Goal: Task Accomplishment & Management: Manage account settings

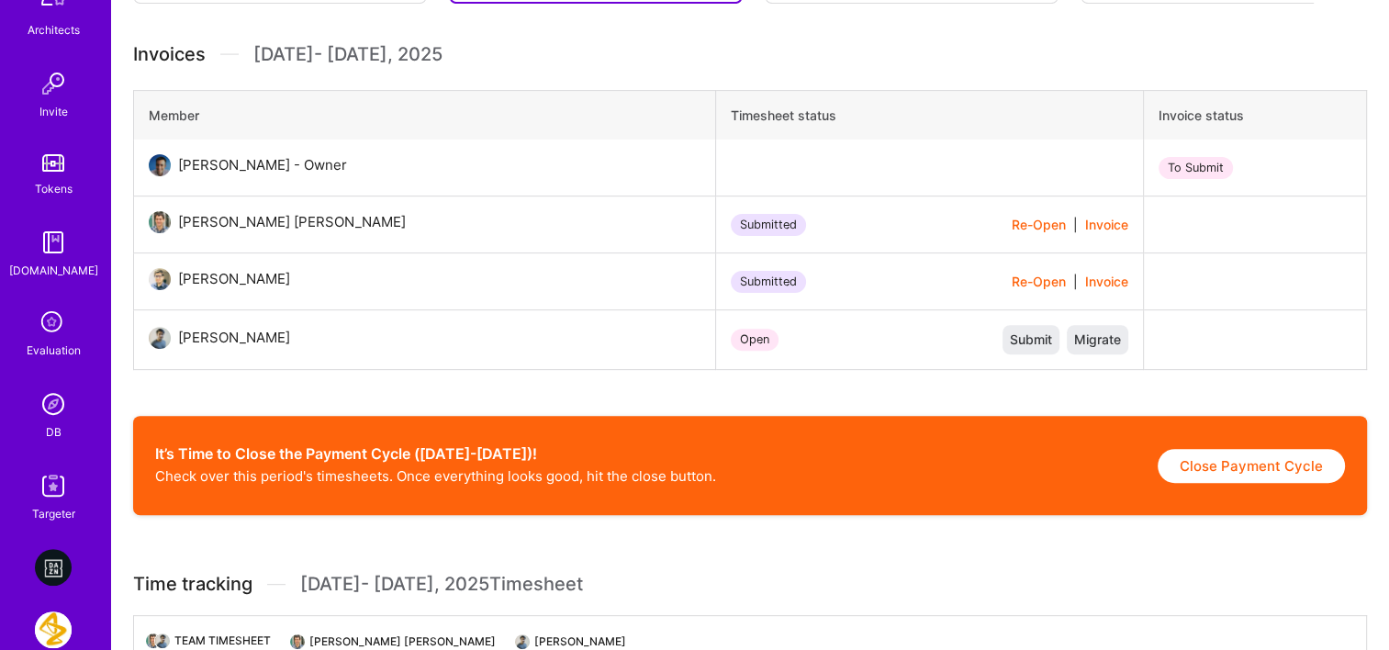
scroll to position [551, 0]
click at [37, 399] on img at bounding box center [53, 403] width 37 height 37
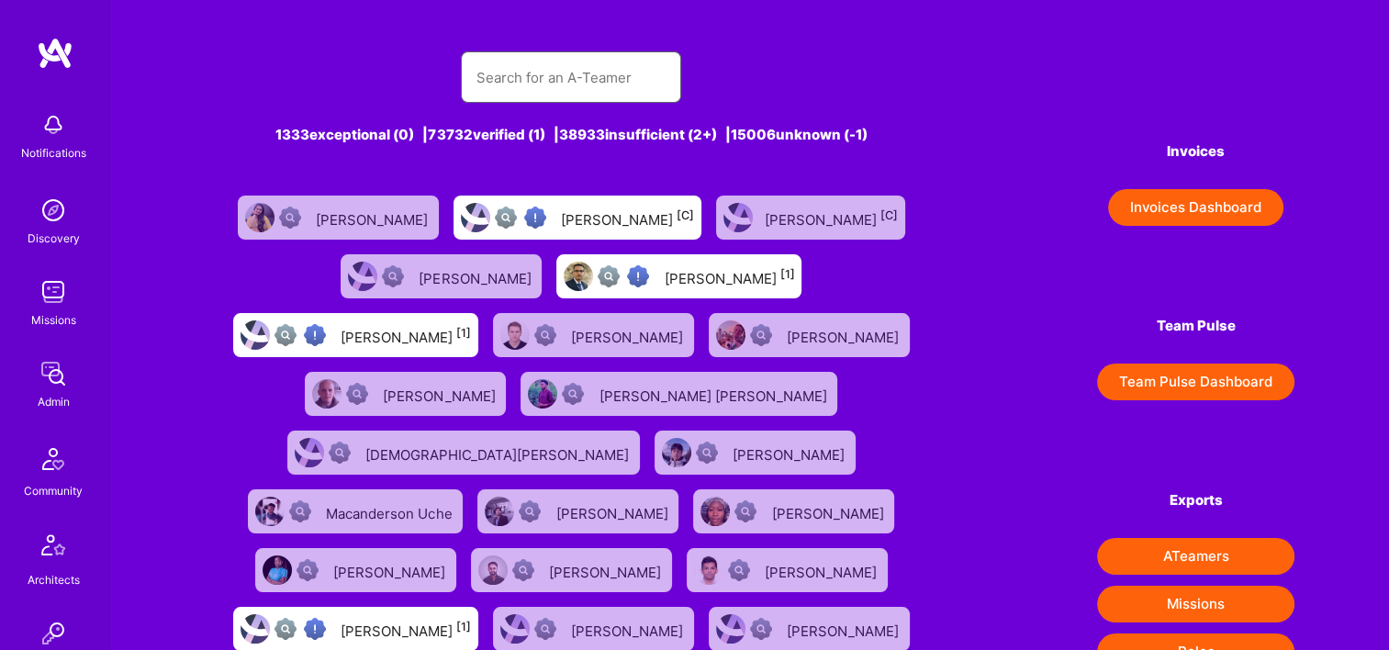
click at [568, 93] on input "text" at bounding box center [571, 77] width 191 height 47
paste input "Don Angellillo"
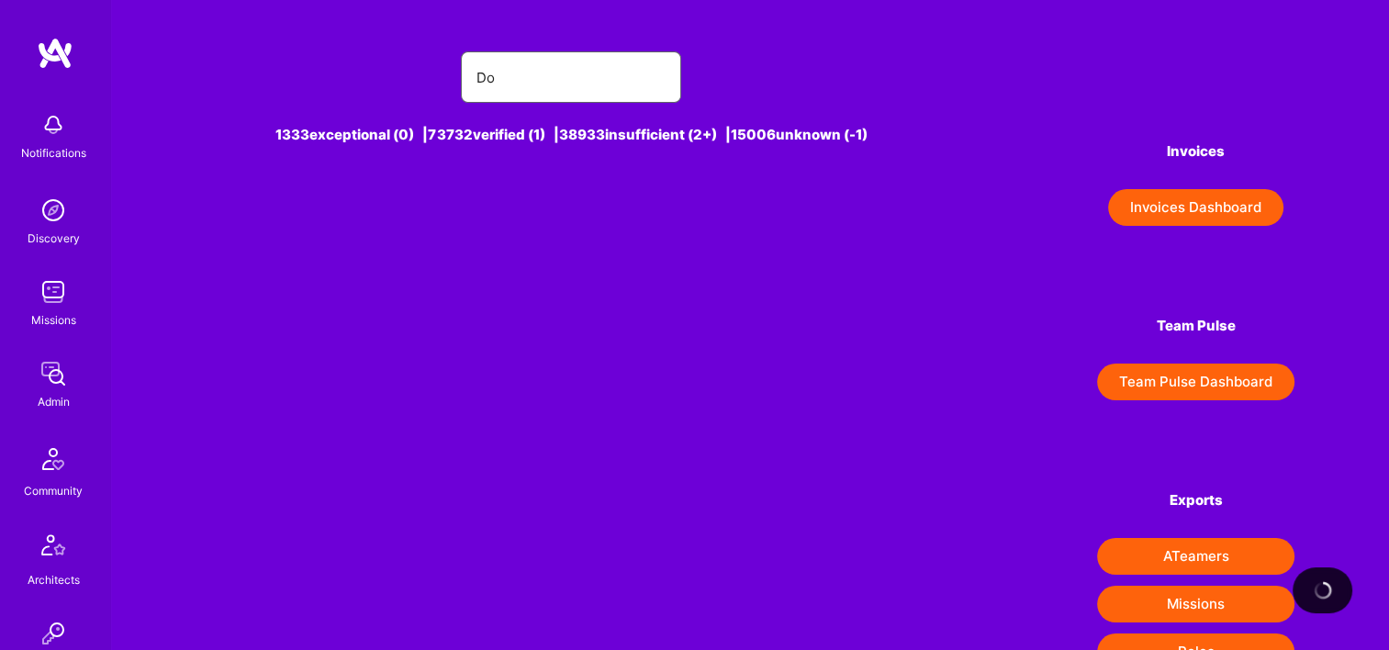
type input "D"
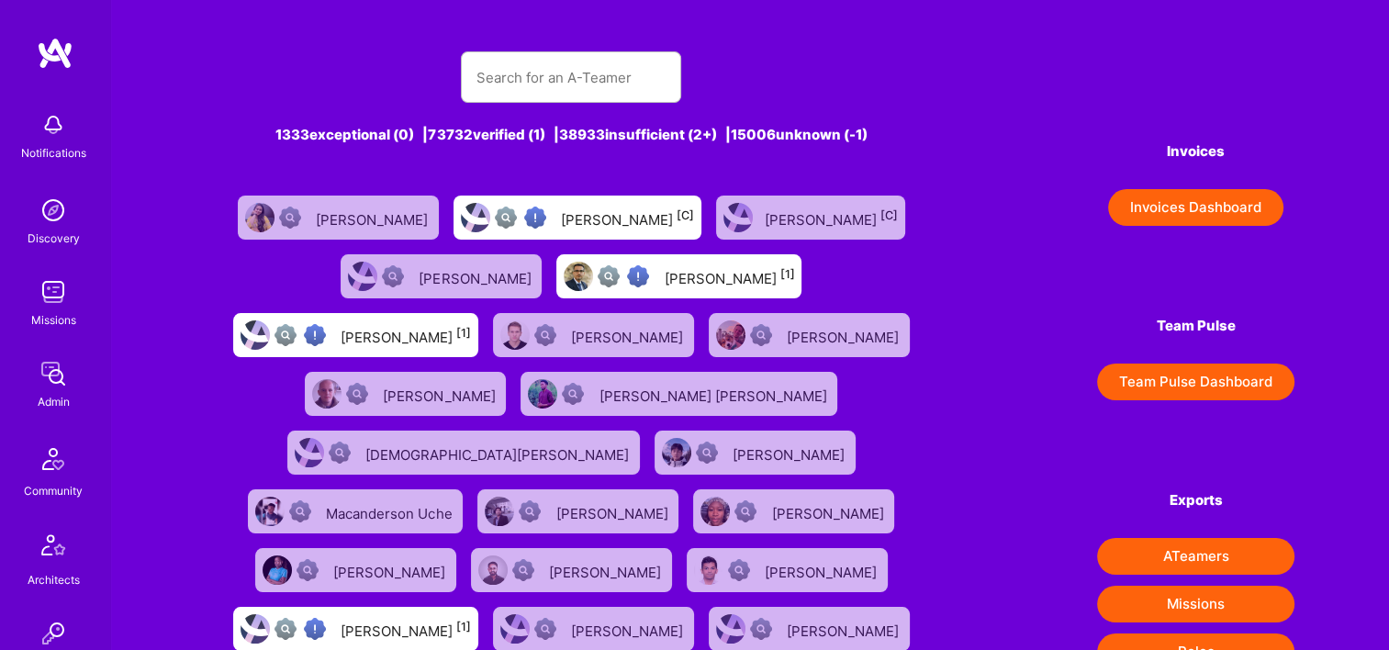
click at [68, 379] on link "Admin" at bounding box center [53, 383] width 114 height 56
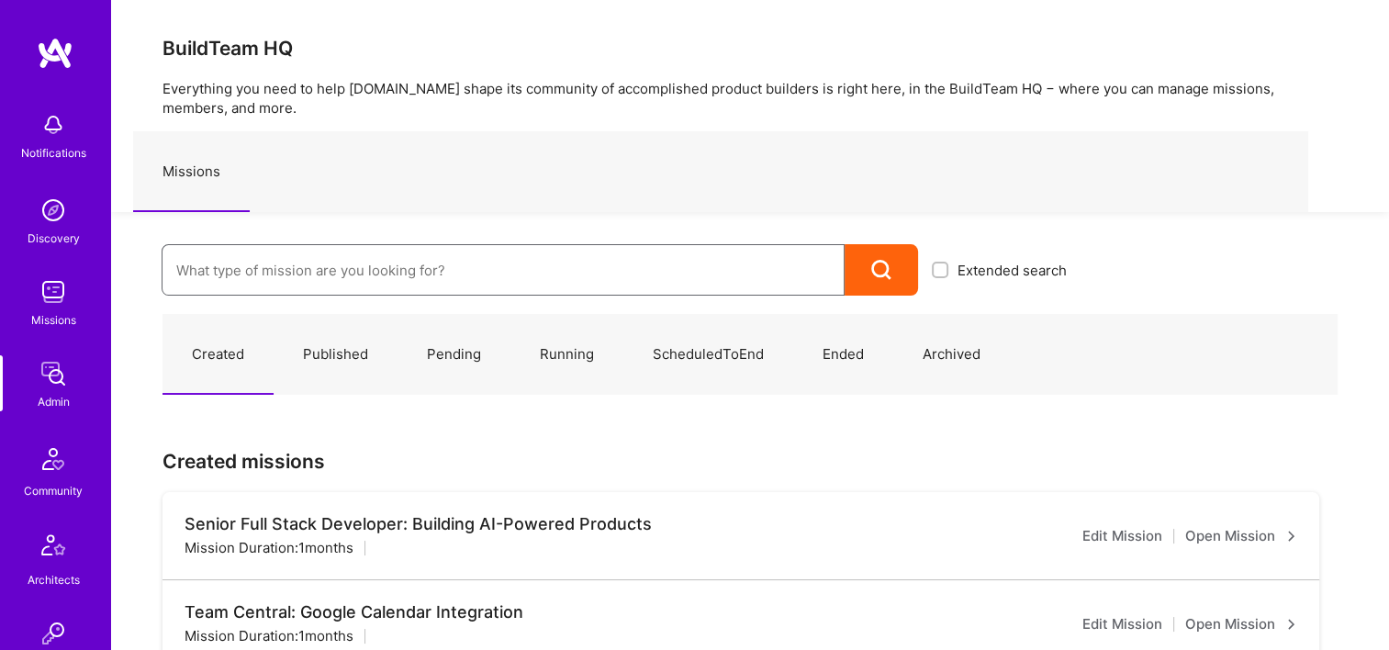
click at [469, 258] on input at bounding box center [503, 270] width 654 height 47
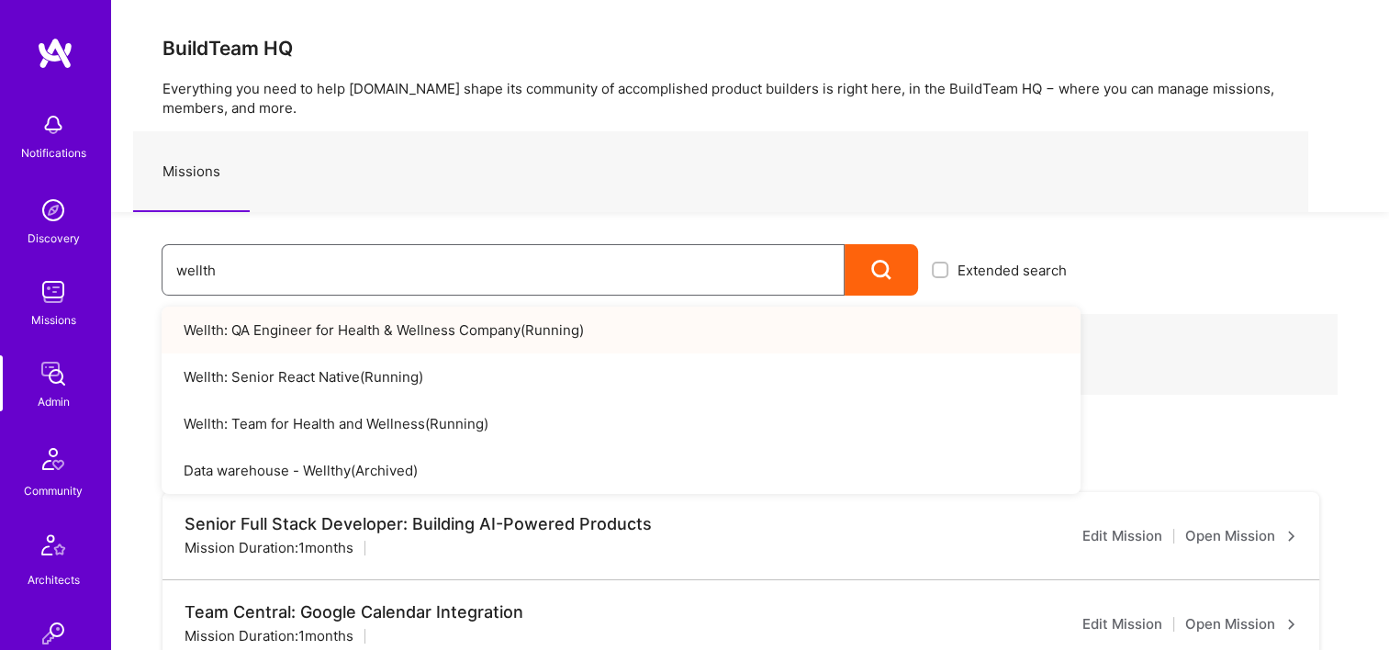
type input "wellth"
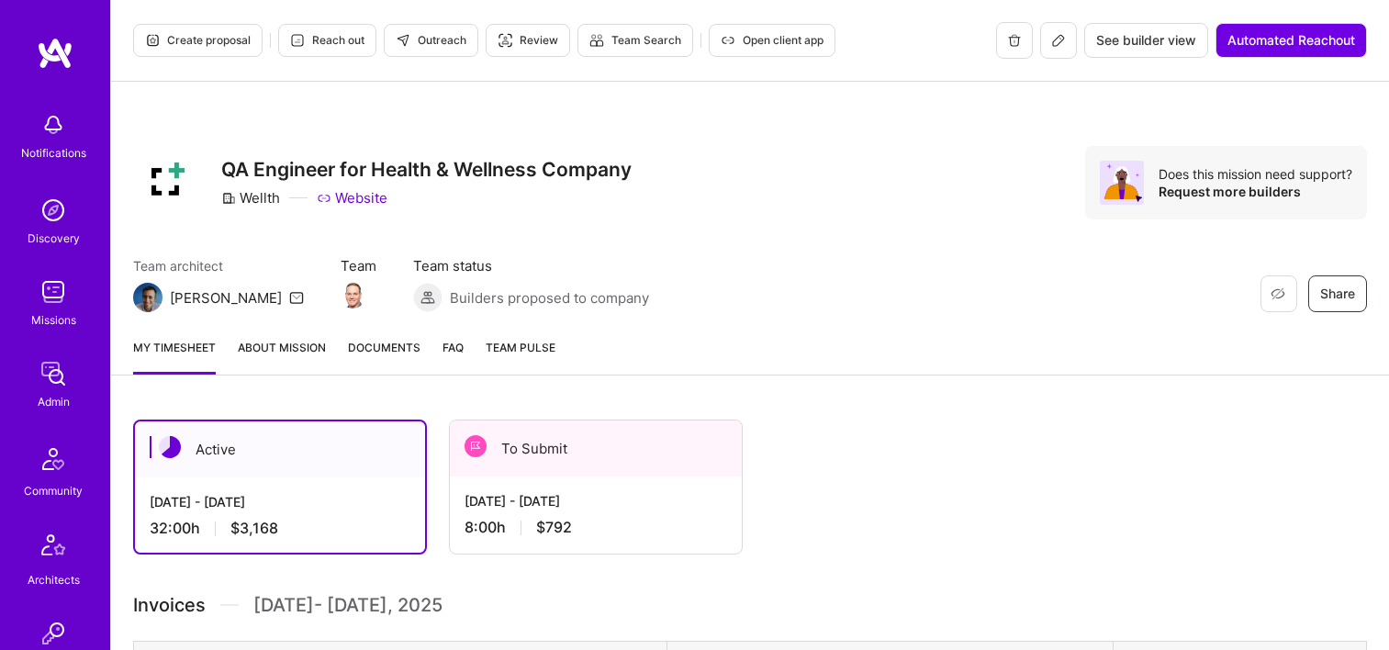
scroll to position [184, 0]
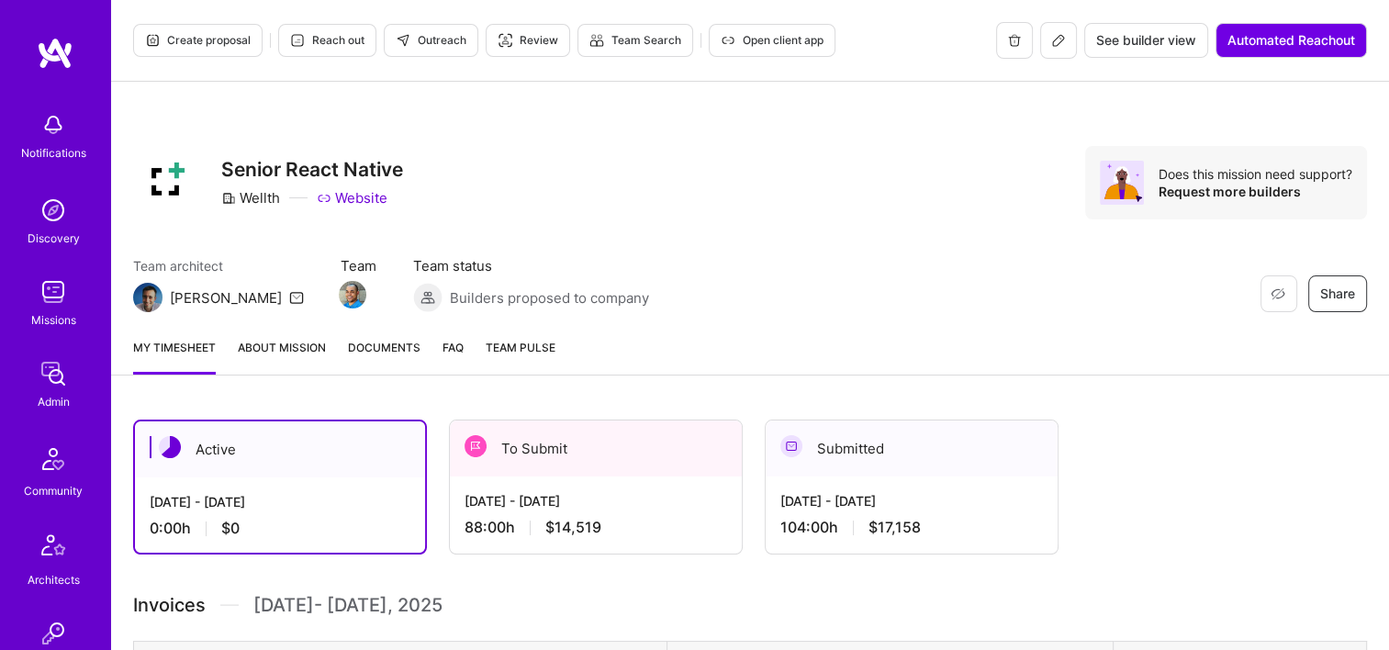
click at [588, 526] on span "$14,519" at bounding box center [573, 527] width 56 height 19
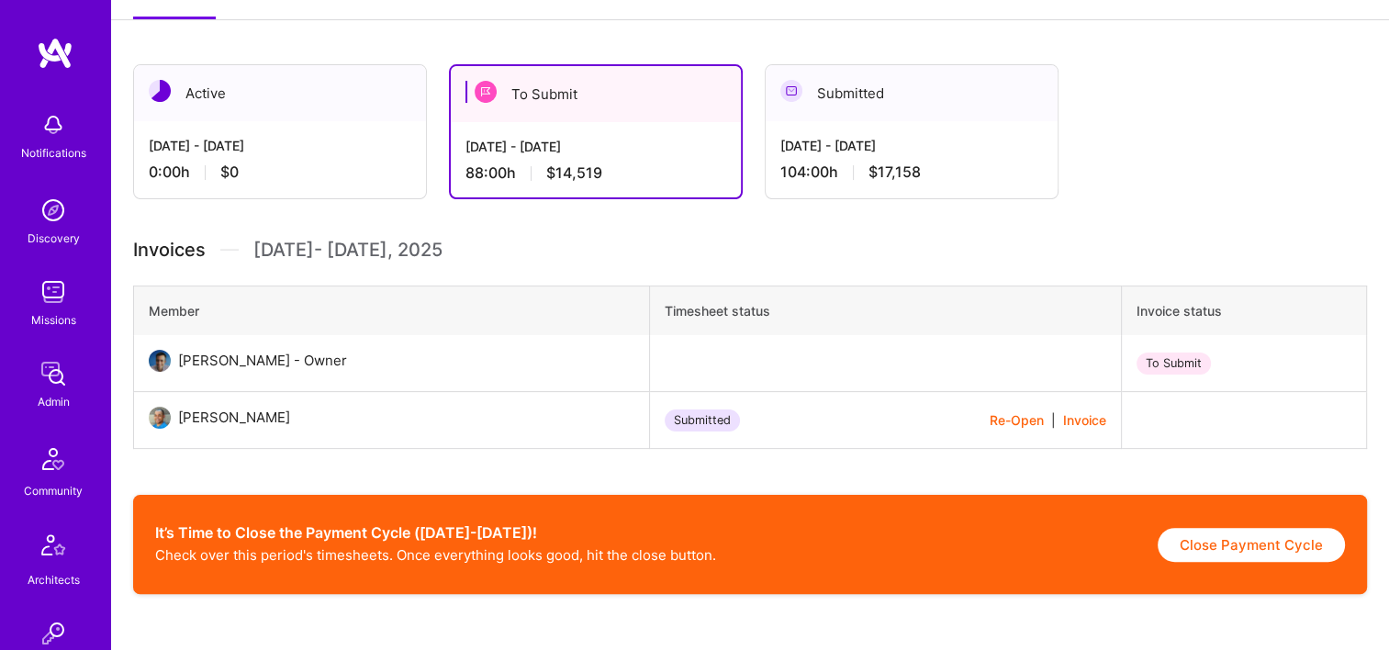
scroll to position [459, 0]
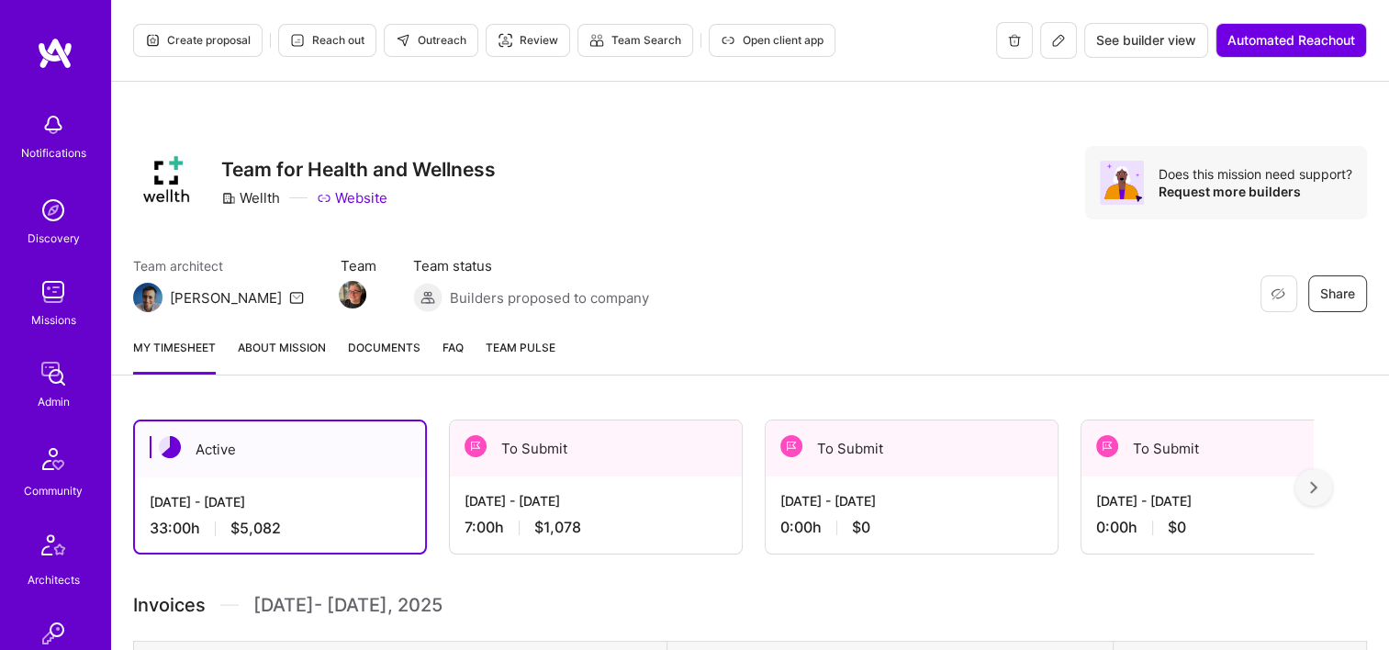
click at [678, 488] on div "Sep 1 - Sep 15, 2025 7:00 h $1,078" at bounding box center [596, 513] width 292 height 75
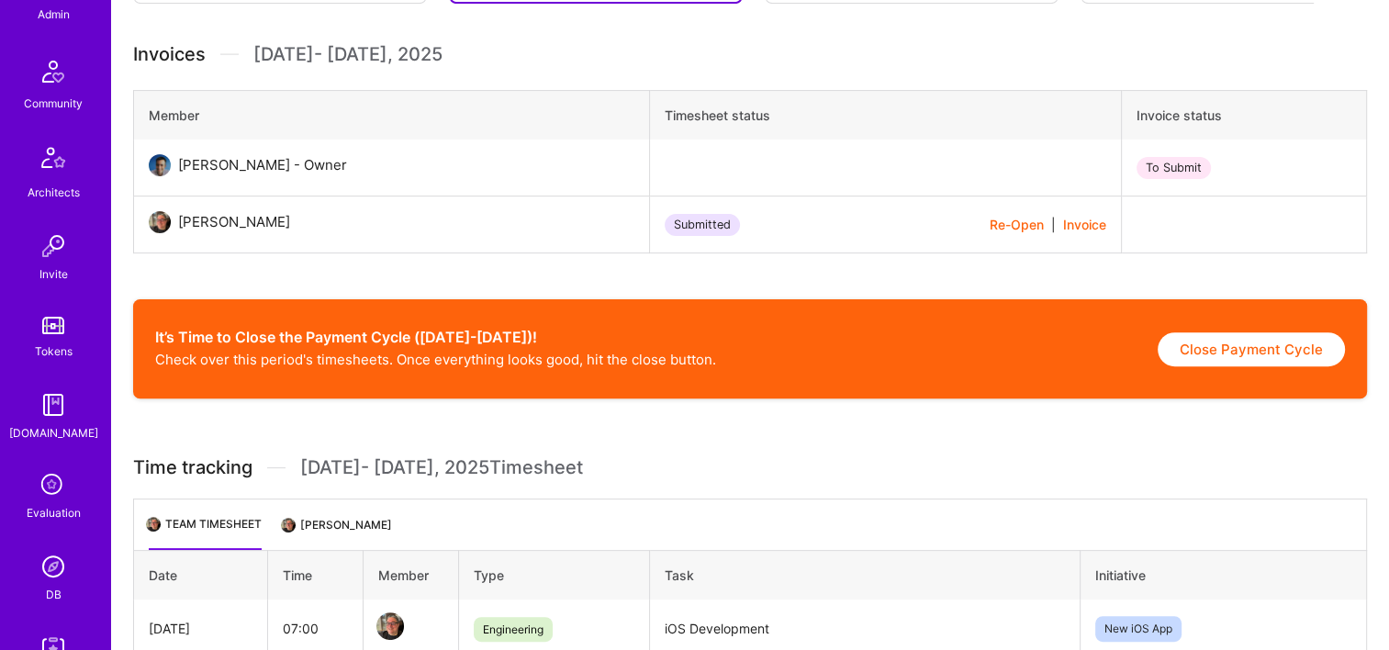
scroll to position [643, 0]
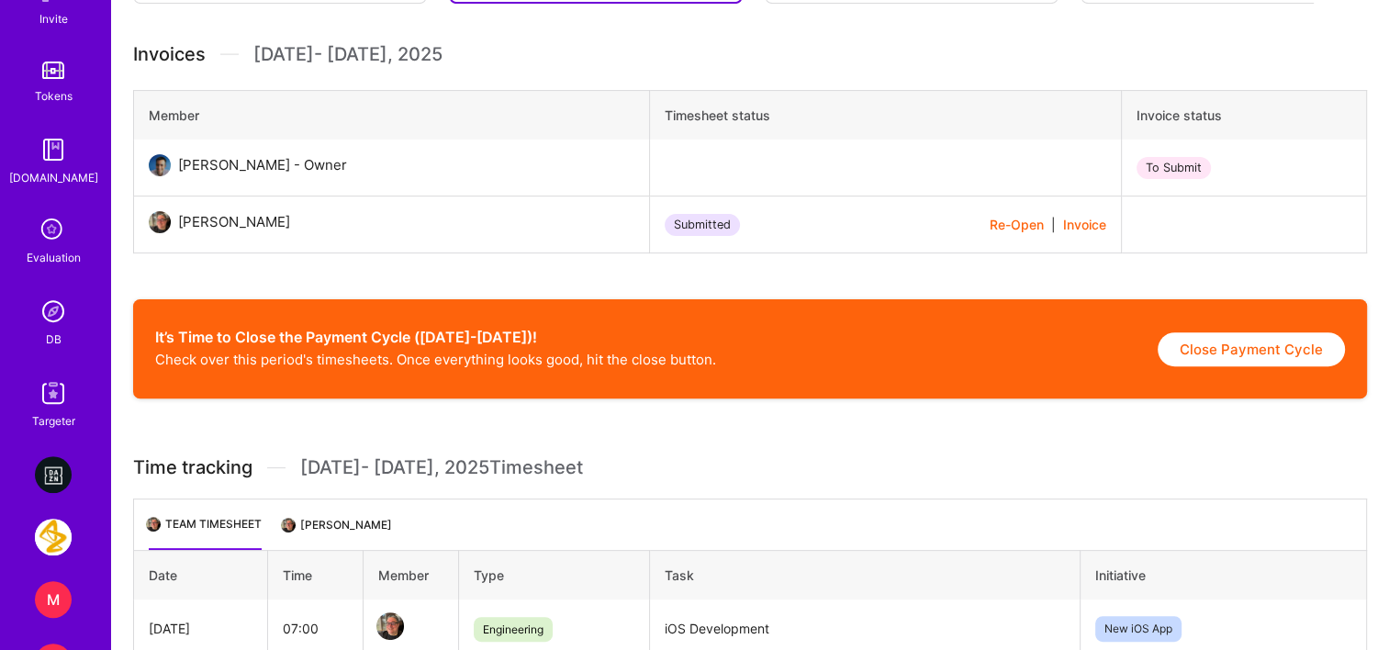
click at [38, 297] on img at bounding box center [53, 311] width 37 height 37
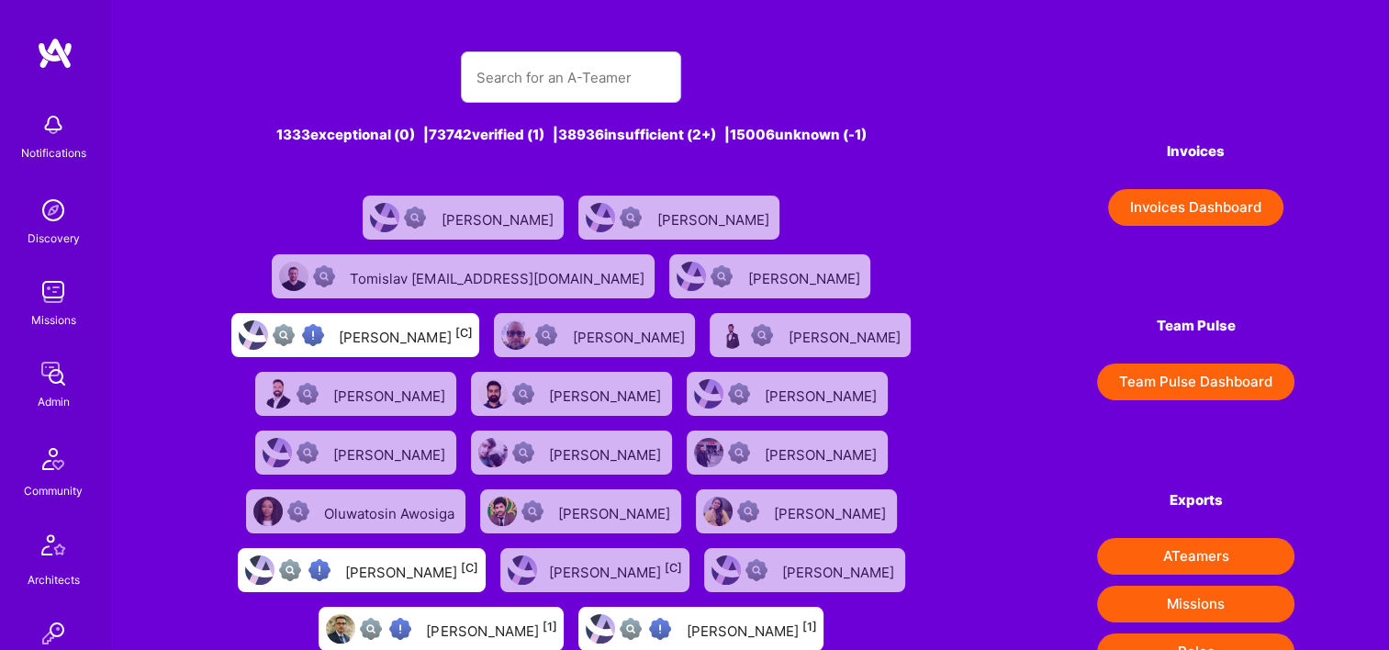
click at [1186, 195] on button "Invoices Dashboard" at bounding box center [1195, 207] width 175 height 37
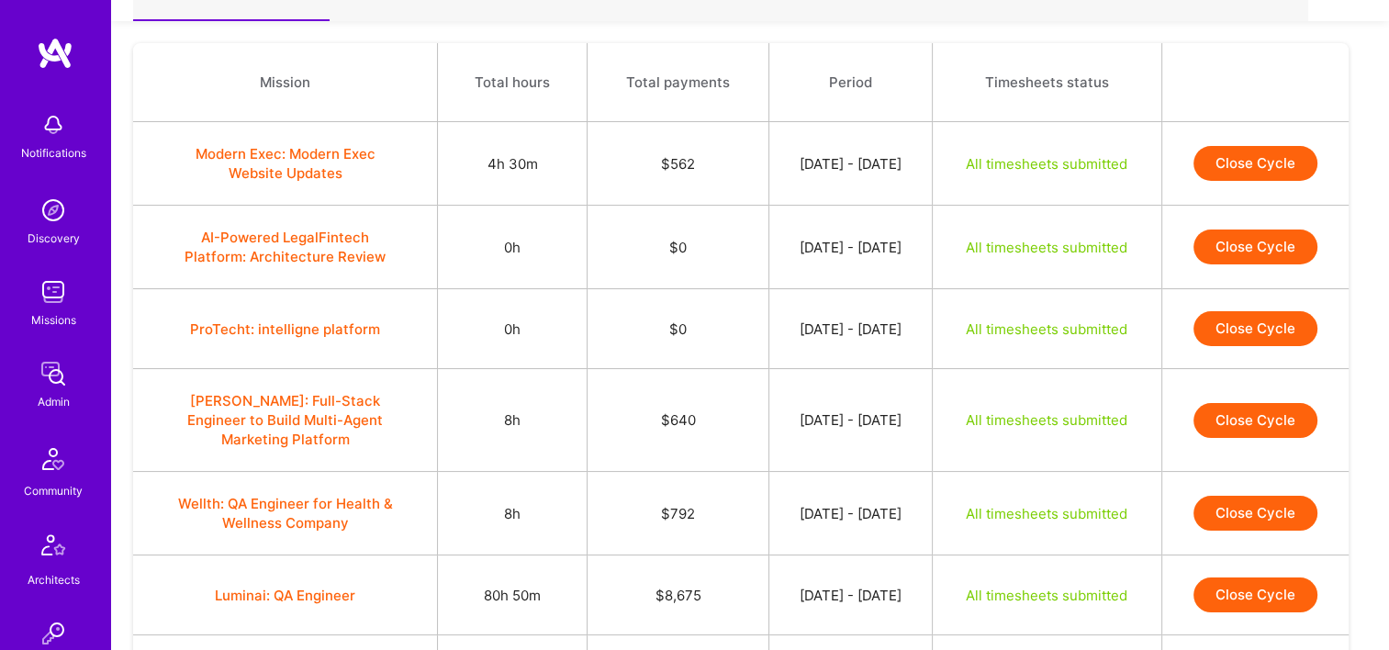
scroll to position [184, 0]
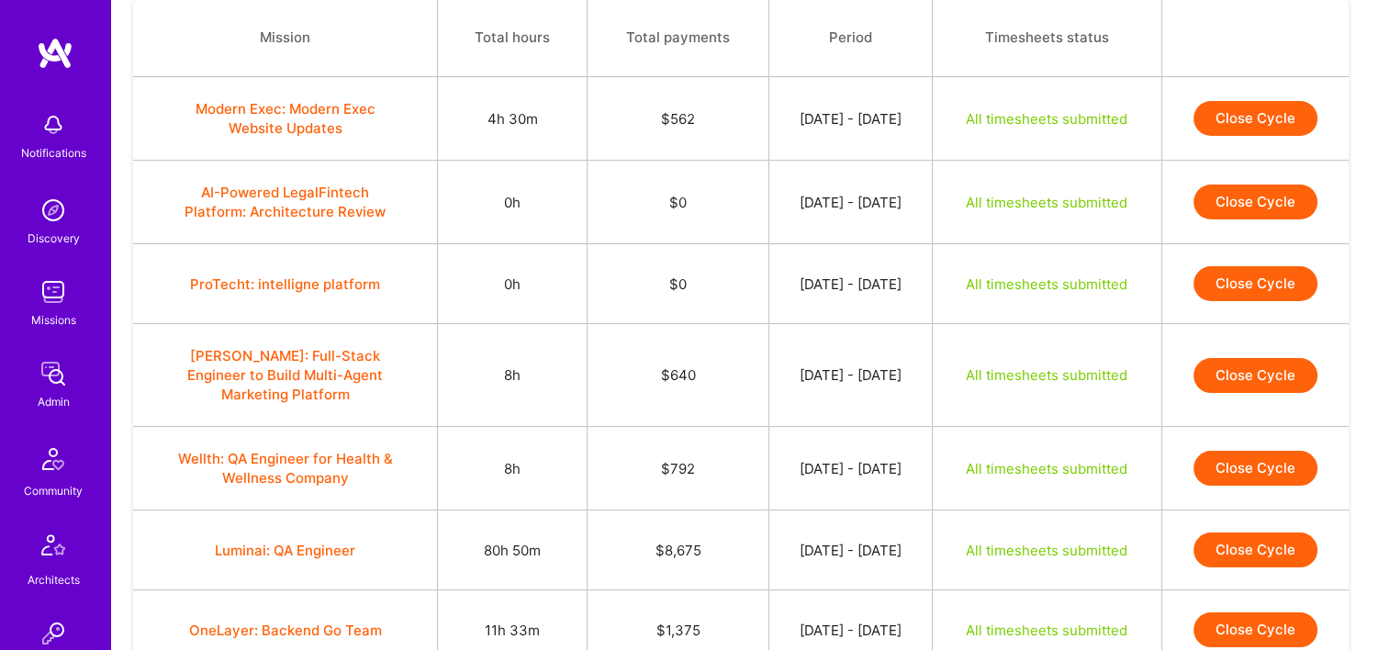
click at [1210, 110] on button "Close Cycle" at bounding box center [1256, 118] width 124 height 35
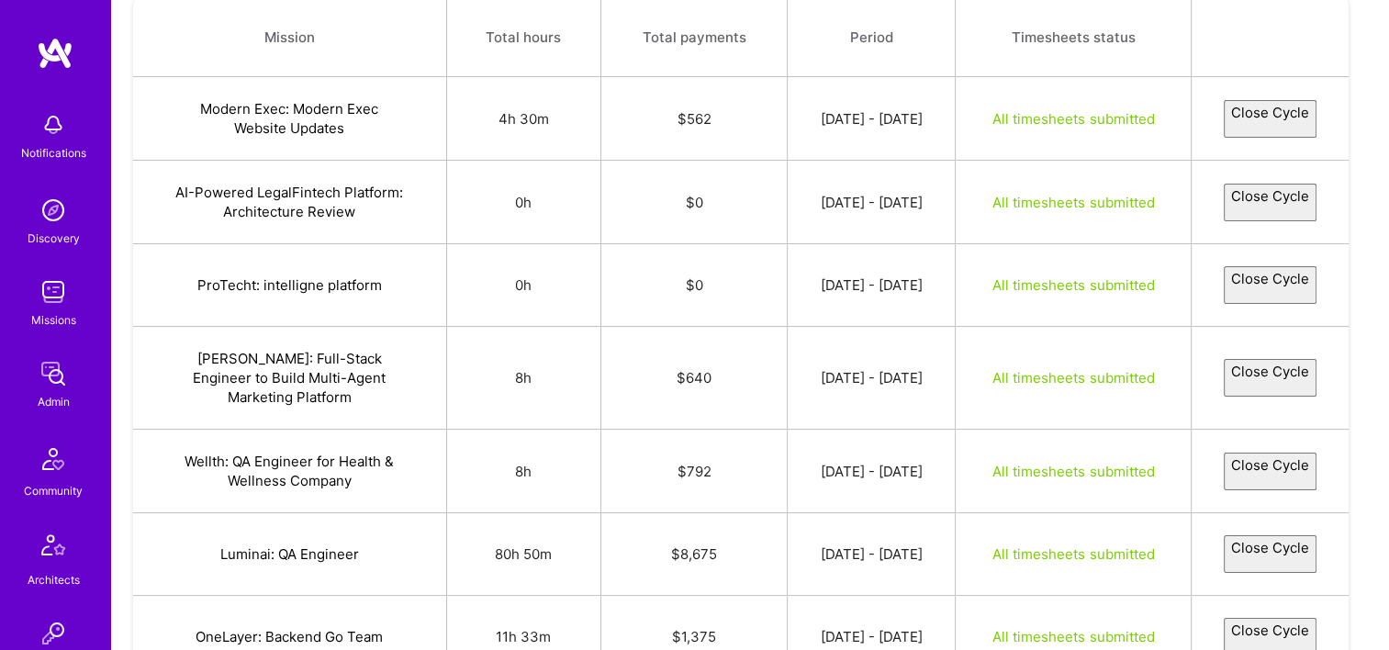
select select "68c47b5d5b2f663cd4cc0714"
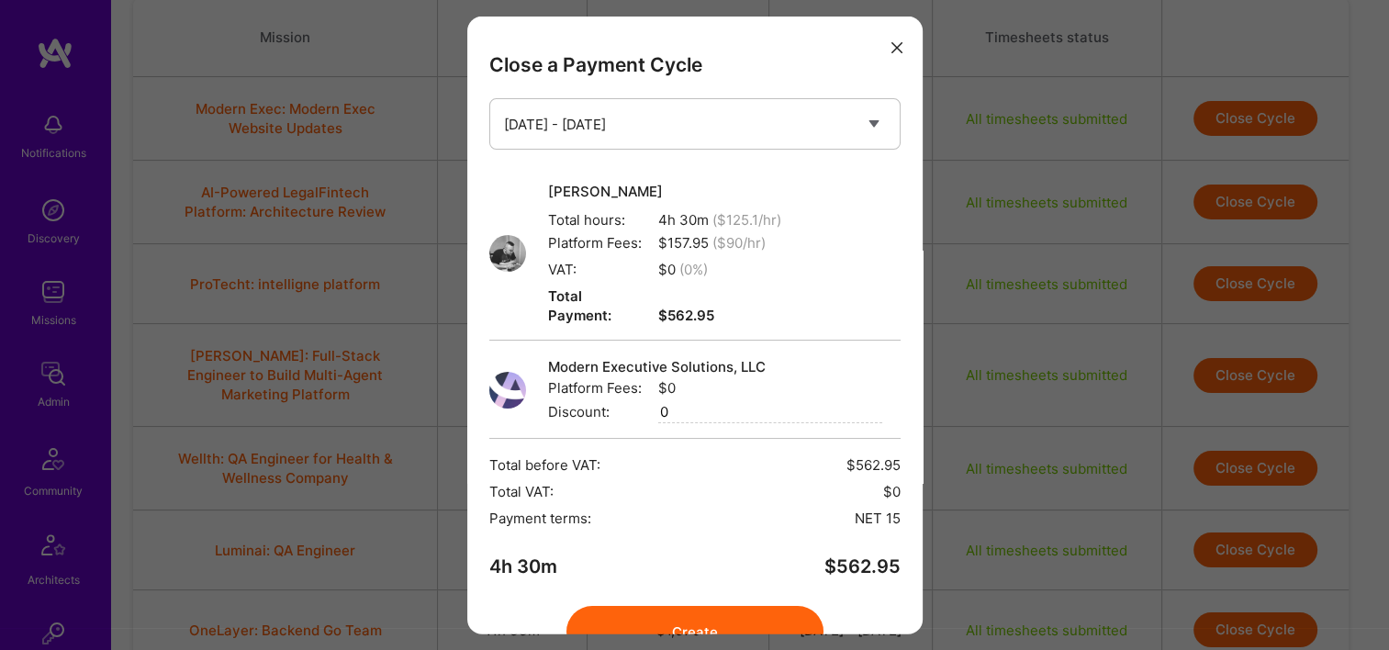
click at [644, 606] on button "Create" at bounding box center [694, 631] width 257 height 51
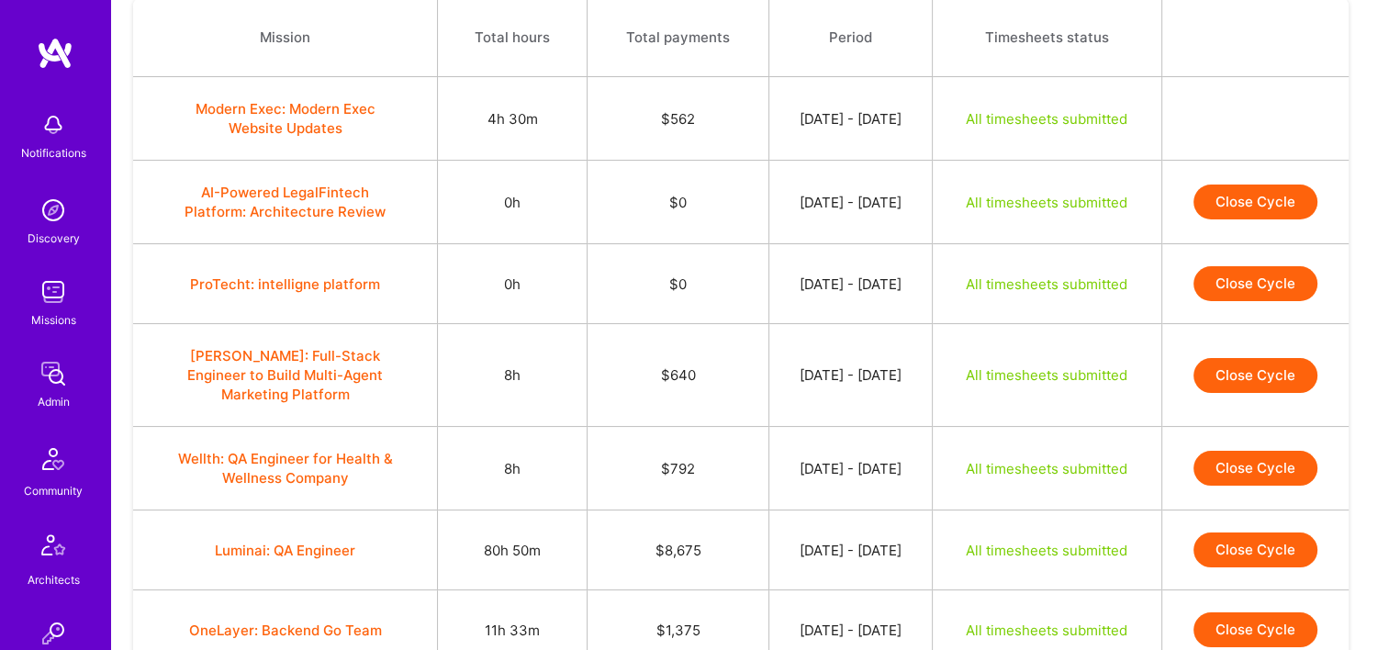
click at [1258, 367] on button "Close Cycle" at bounding box center [1256, 375] width 124 height 35
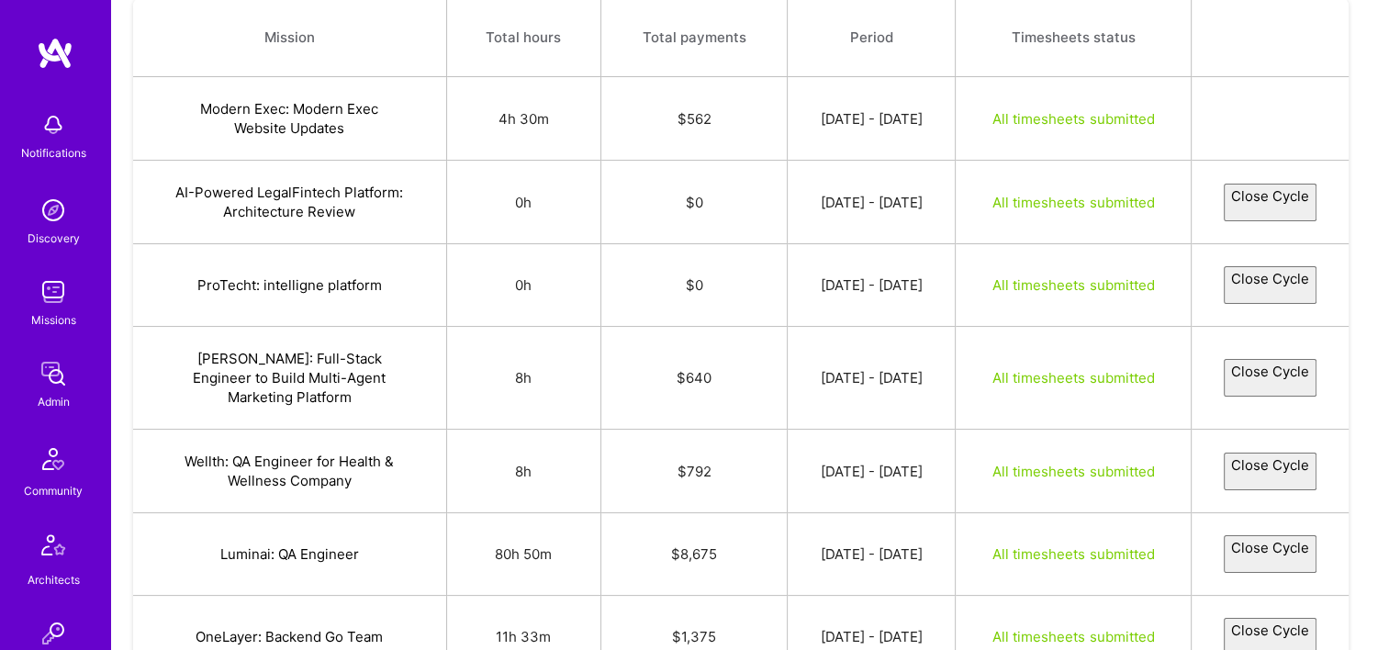
select select "68bef600f5e62705bc8a9b2e"
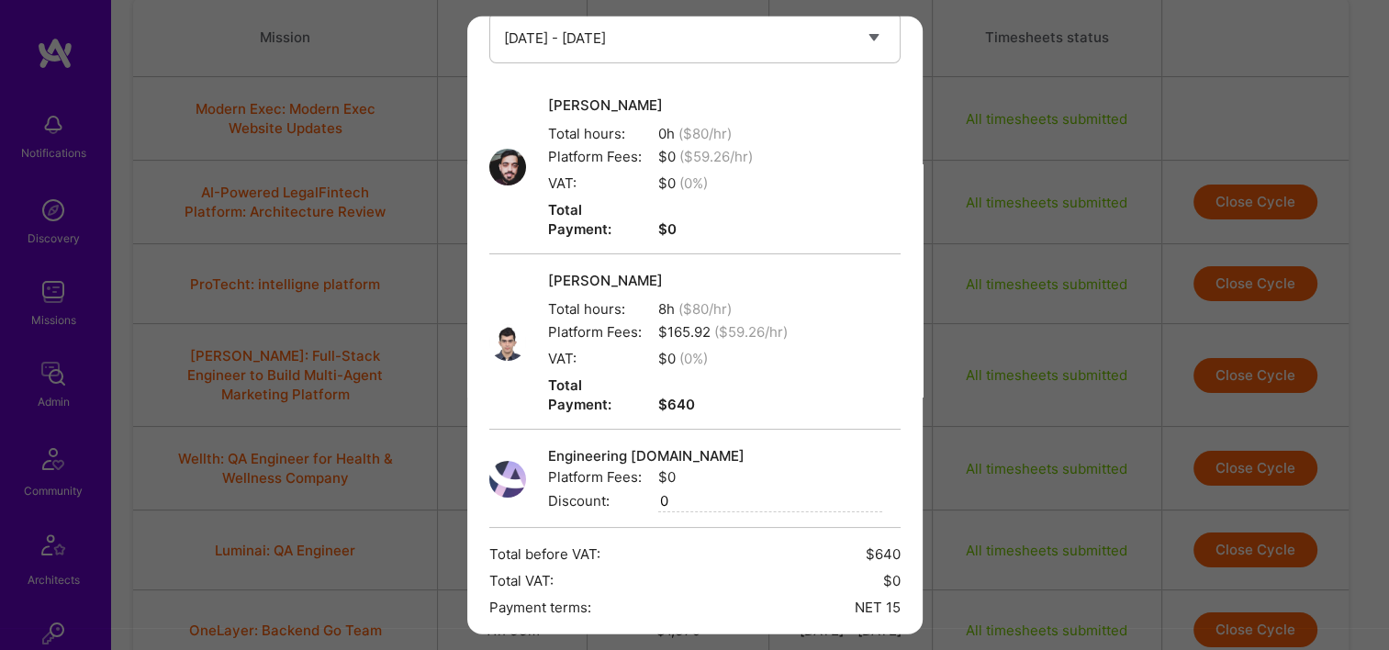
scroll to position [230, 0]
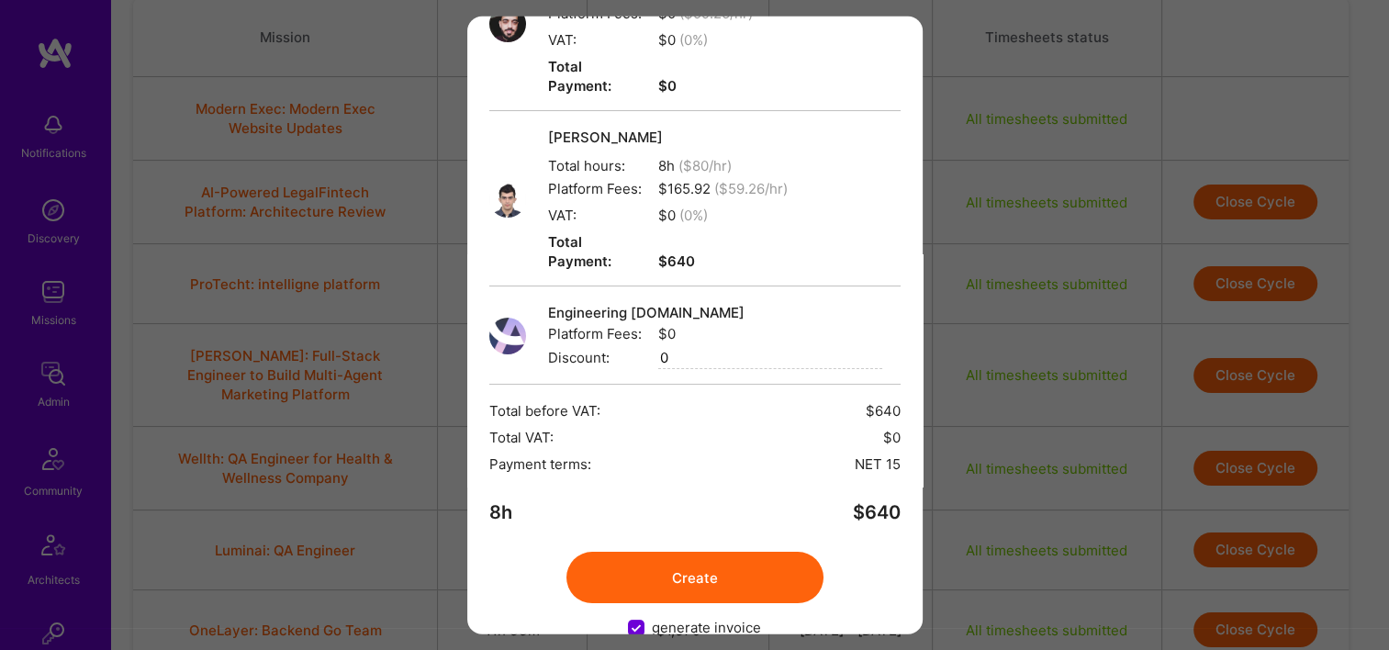
click at [767, 552] on button "Create" at bounding box center [694, 577] width 257 height 51
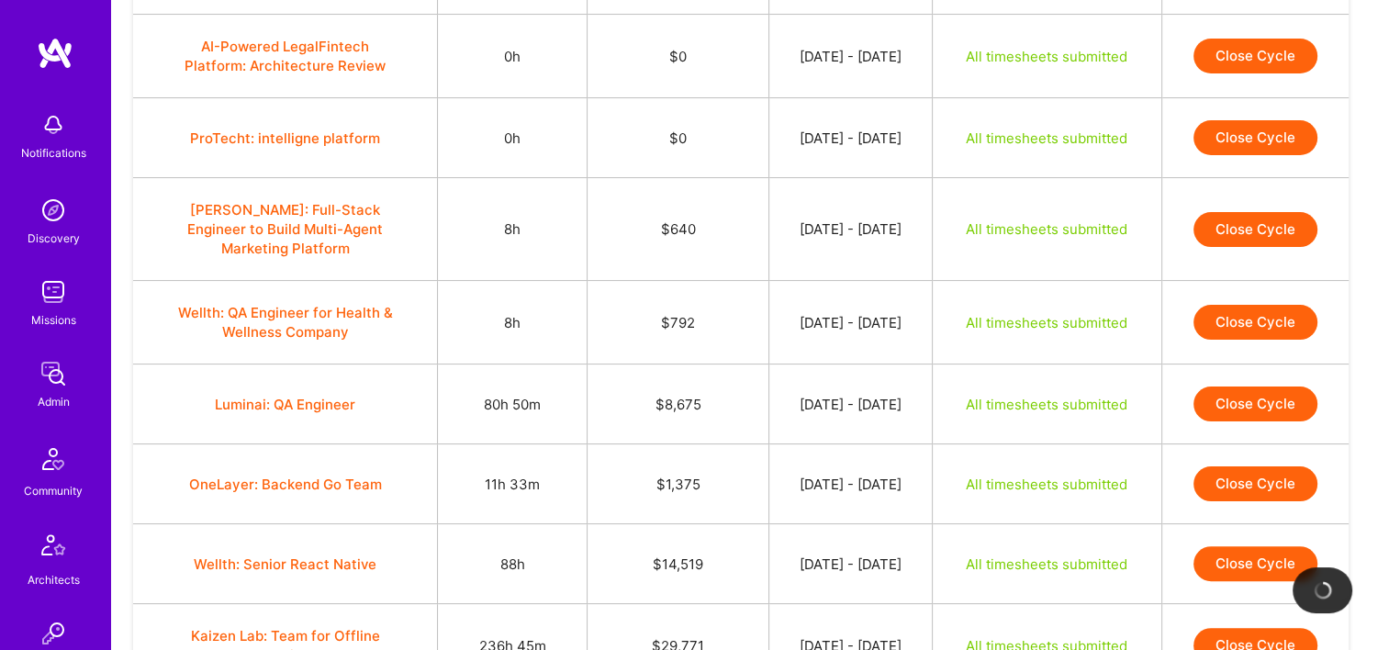
scroll to position [367, 0]
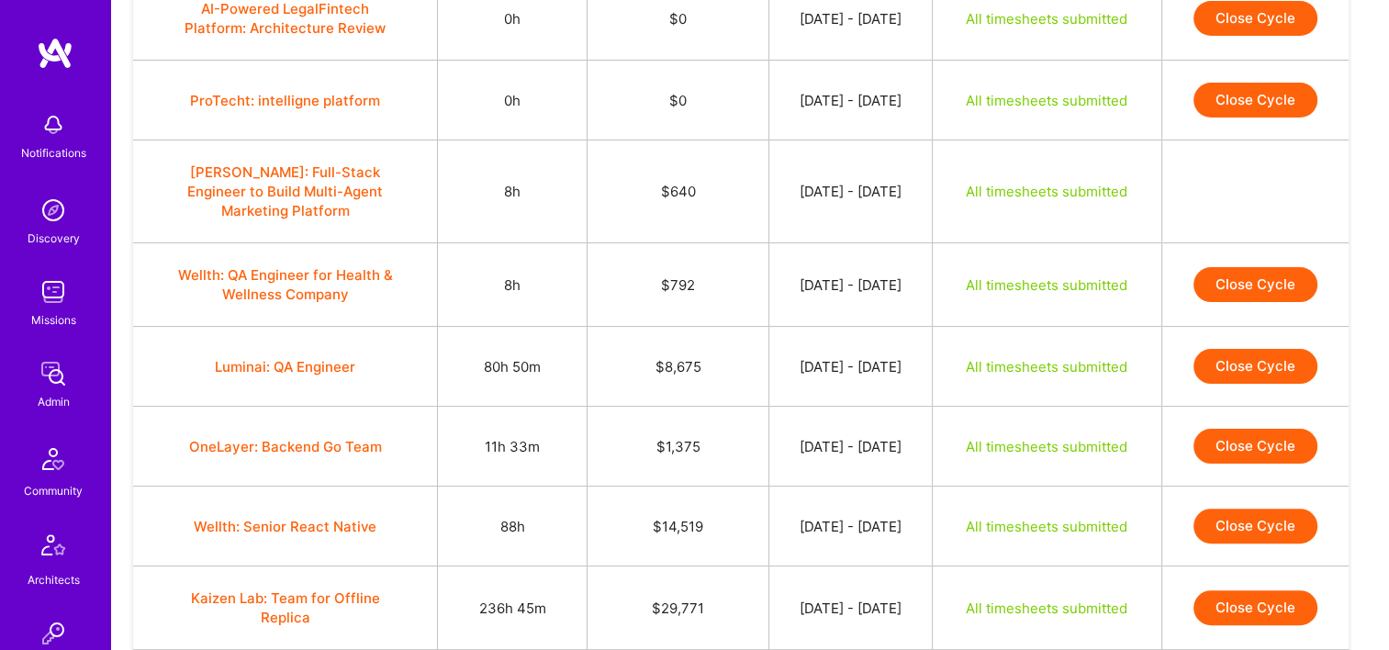
click at [1296, 275] on button "Close Cycle" at bounding box center [1256, 284] width 124 height 35
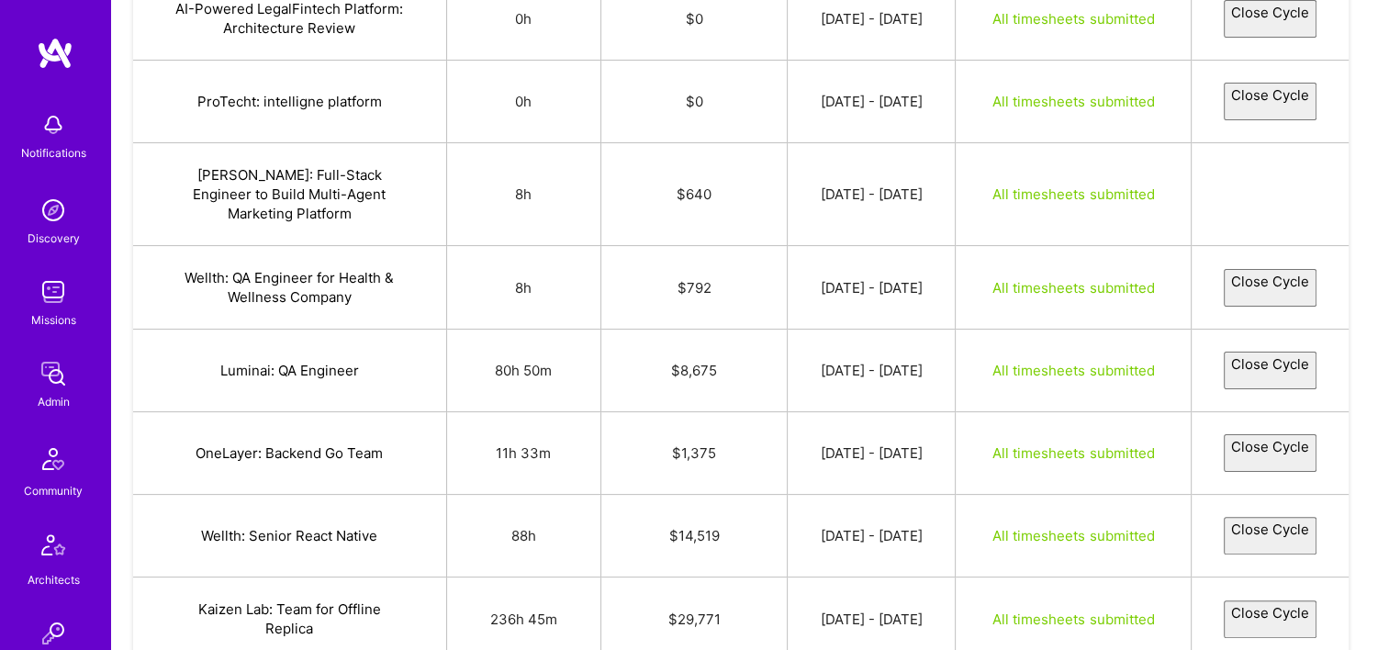
select select "68c060abab9358d85a5c0f14"
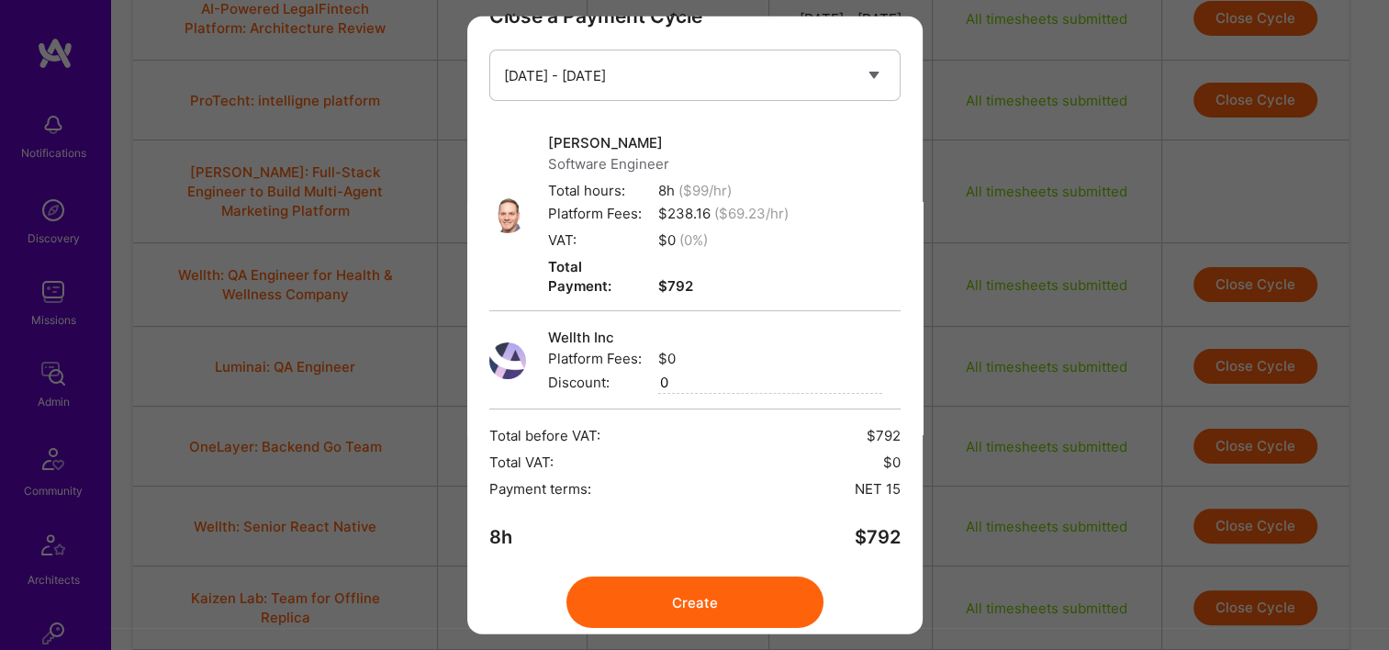
scroll to position [93, 0]
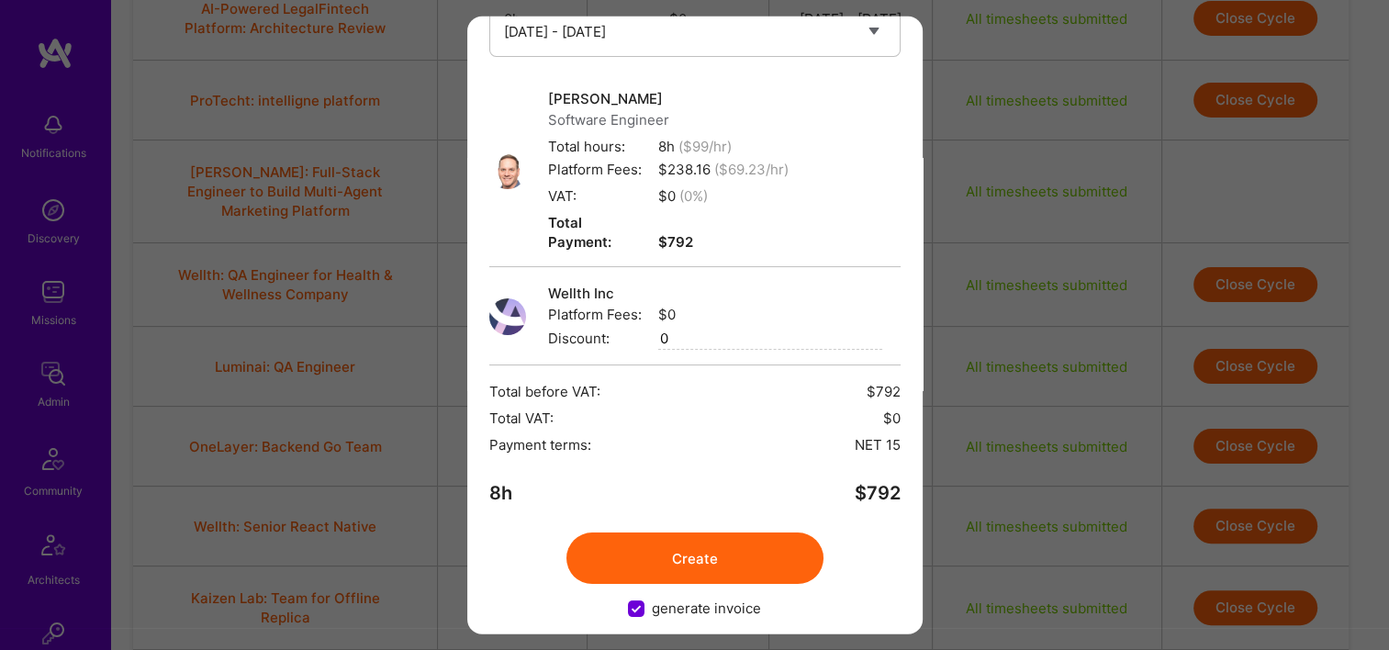
click at [696, 548] on button "Create" at bounding box center [694, 557] width 257 height 51
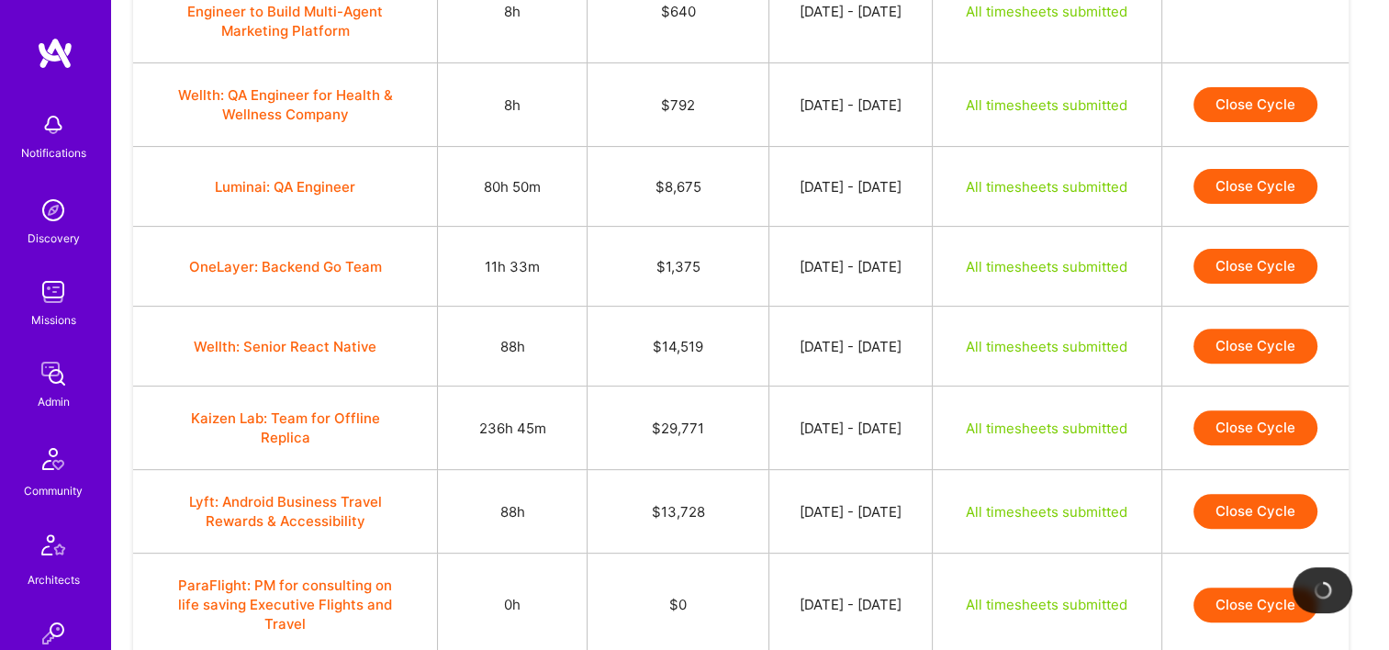
scroll to position [551, 0]
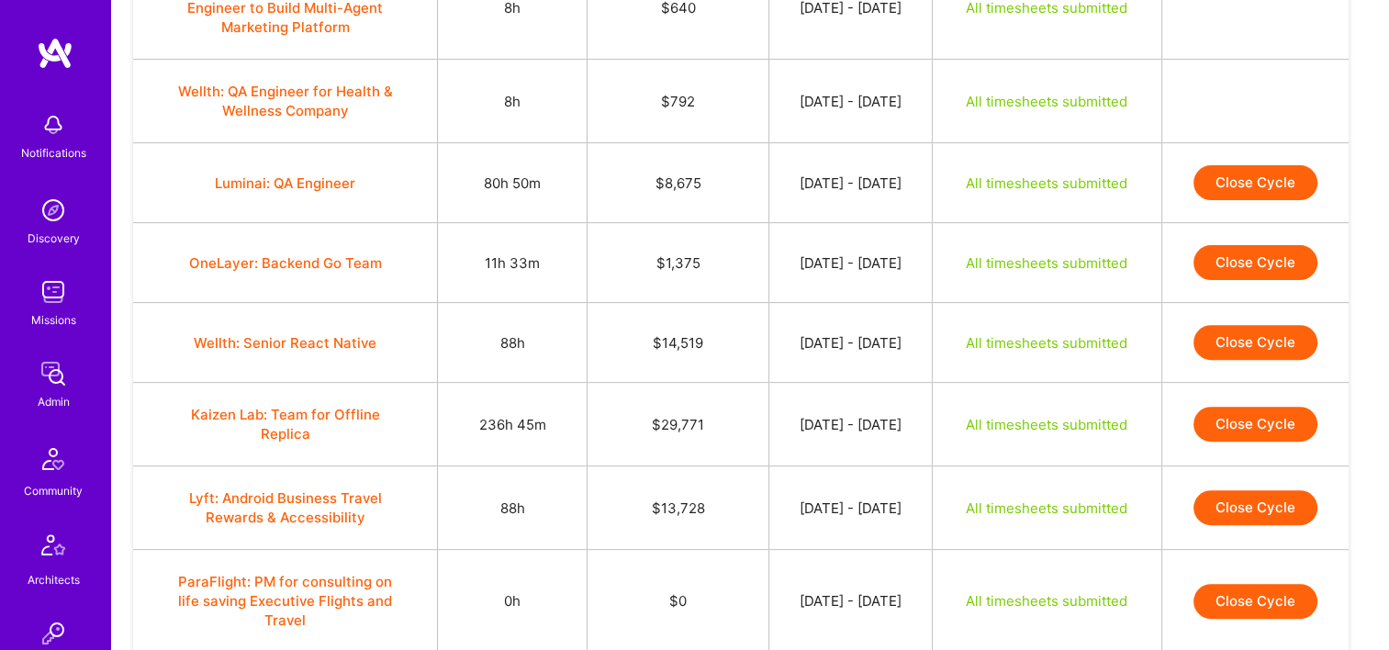
click at [1269, 187] on button "Close Cycle" at bounding box center [1256, 182] width 124 height 35
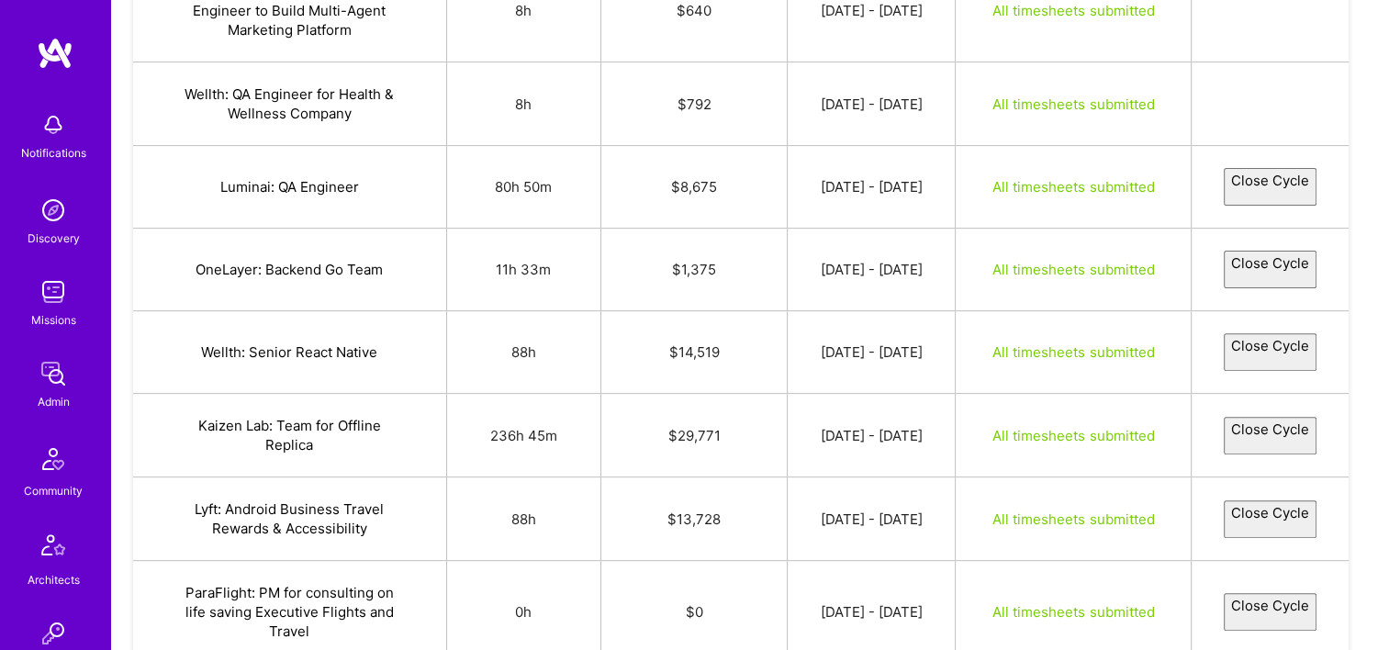
select select "68b83893b31de615dacfe04d"
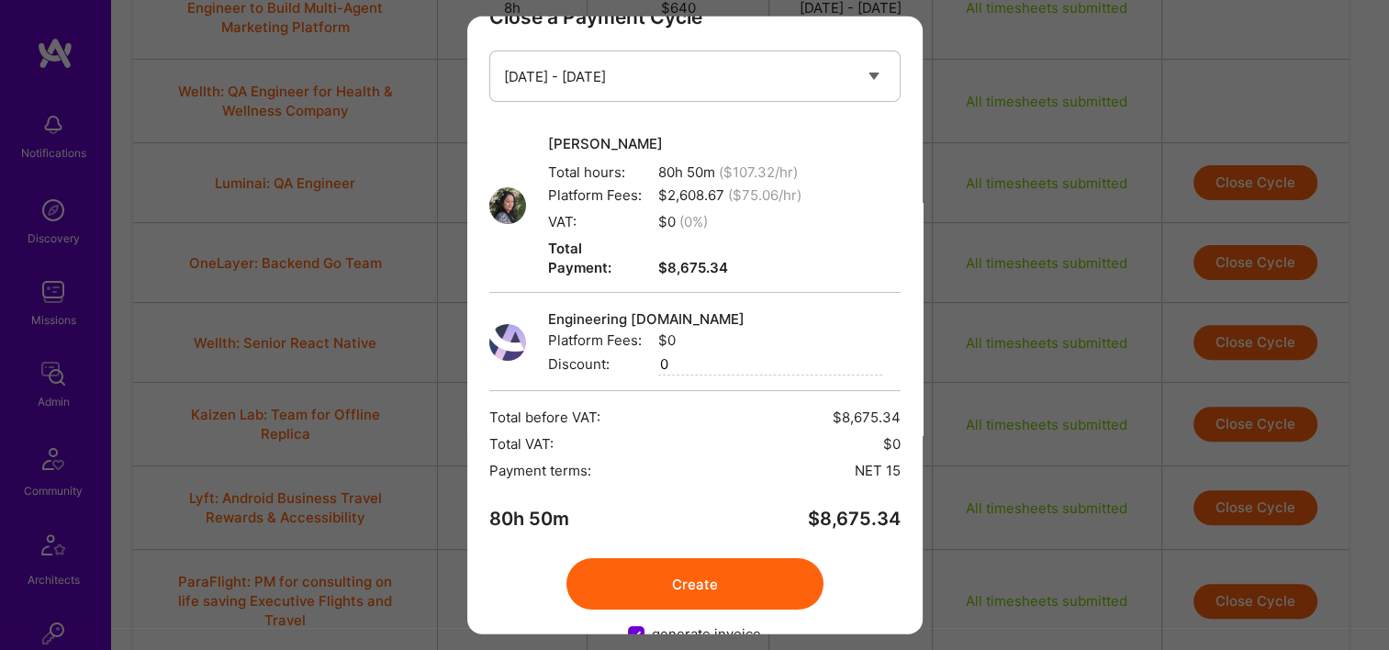
scroll to position [73, 0]
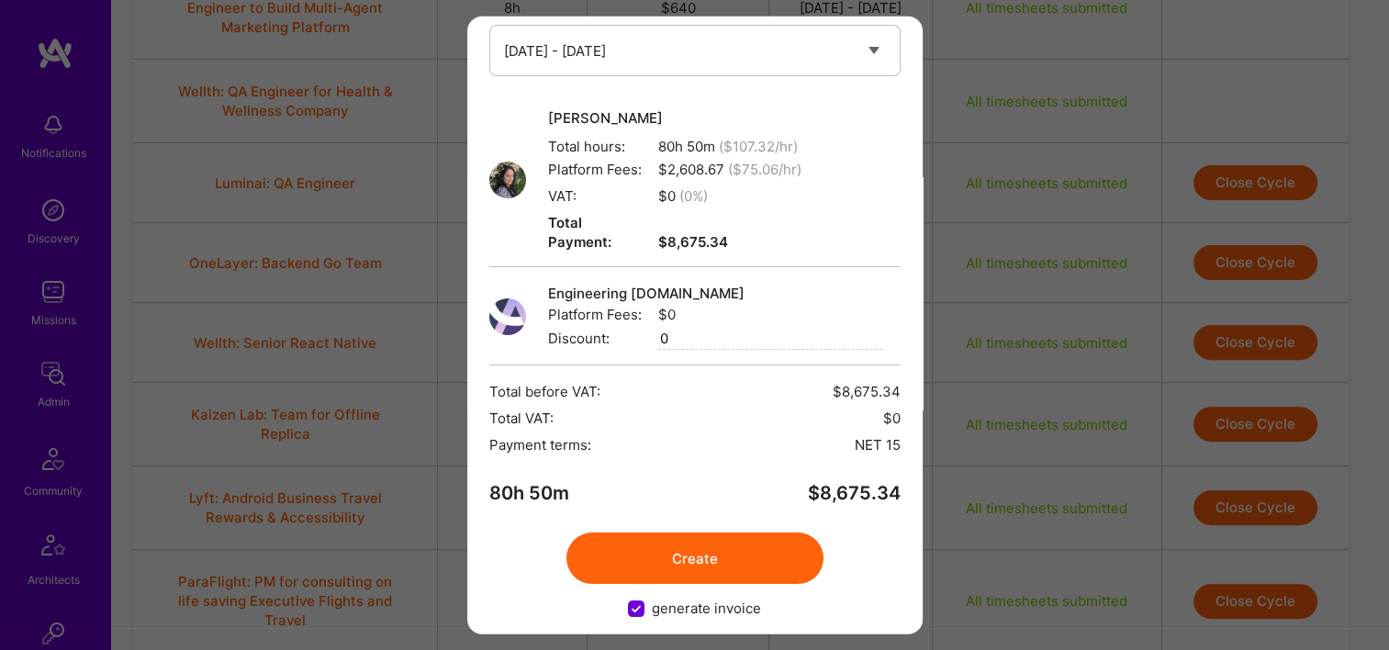
click at [668, 542] on button "Create" at bounding box center [694, 557] width 257 height 51
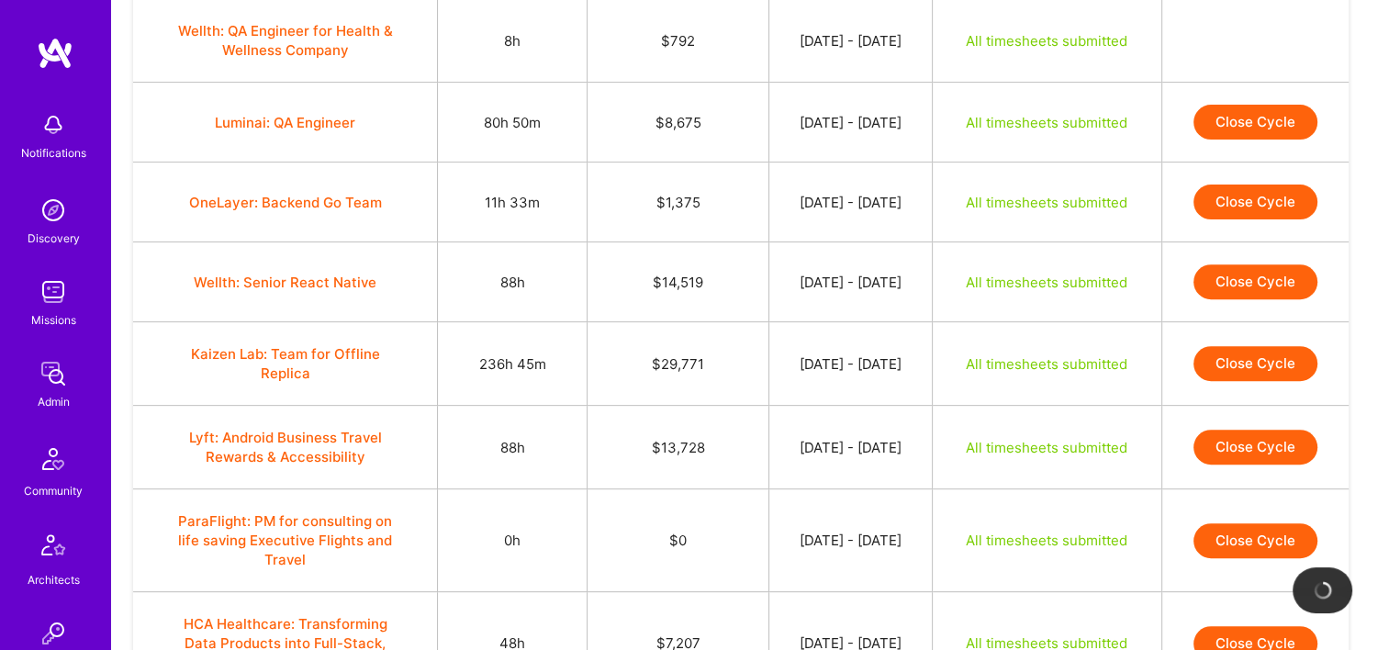
scroll to position [643, 0]
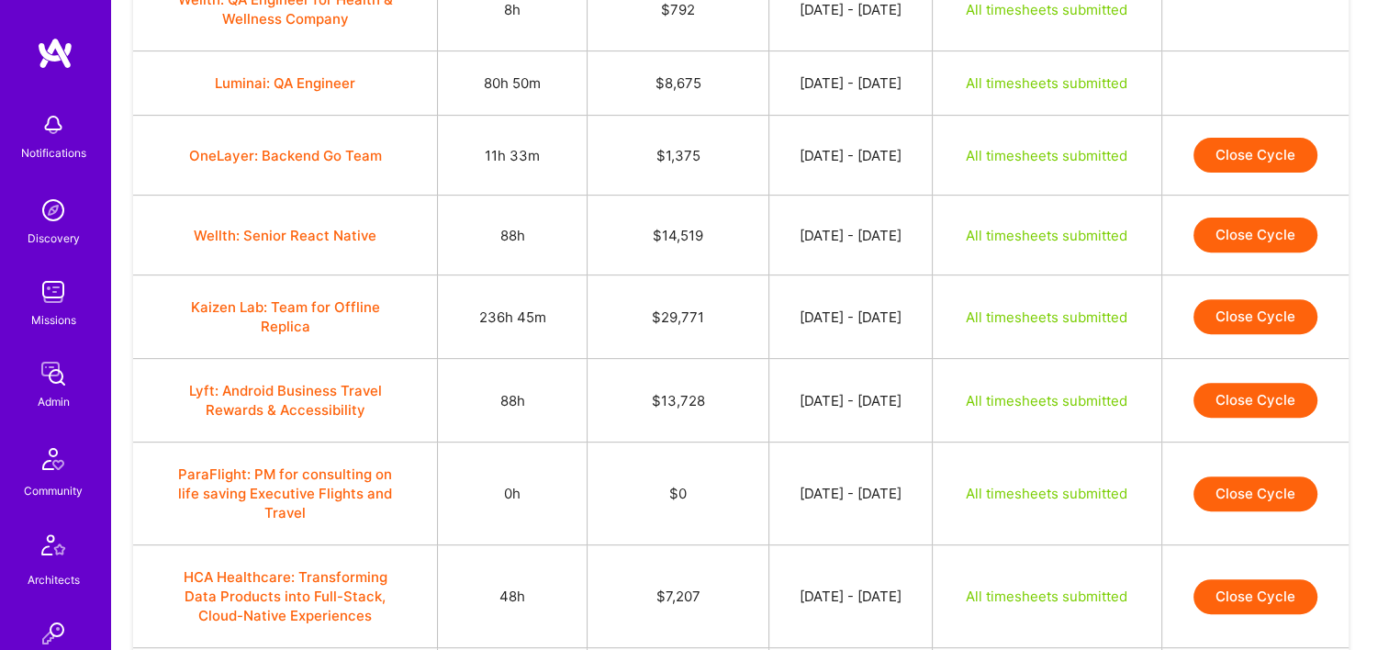
click at [1229, 154] on button "Close Cycle" at bounding box center [1256, 155] width 124 height 35
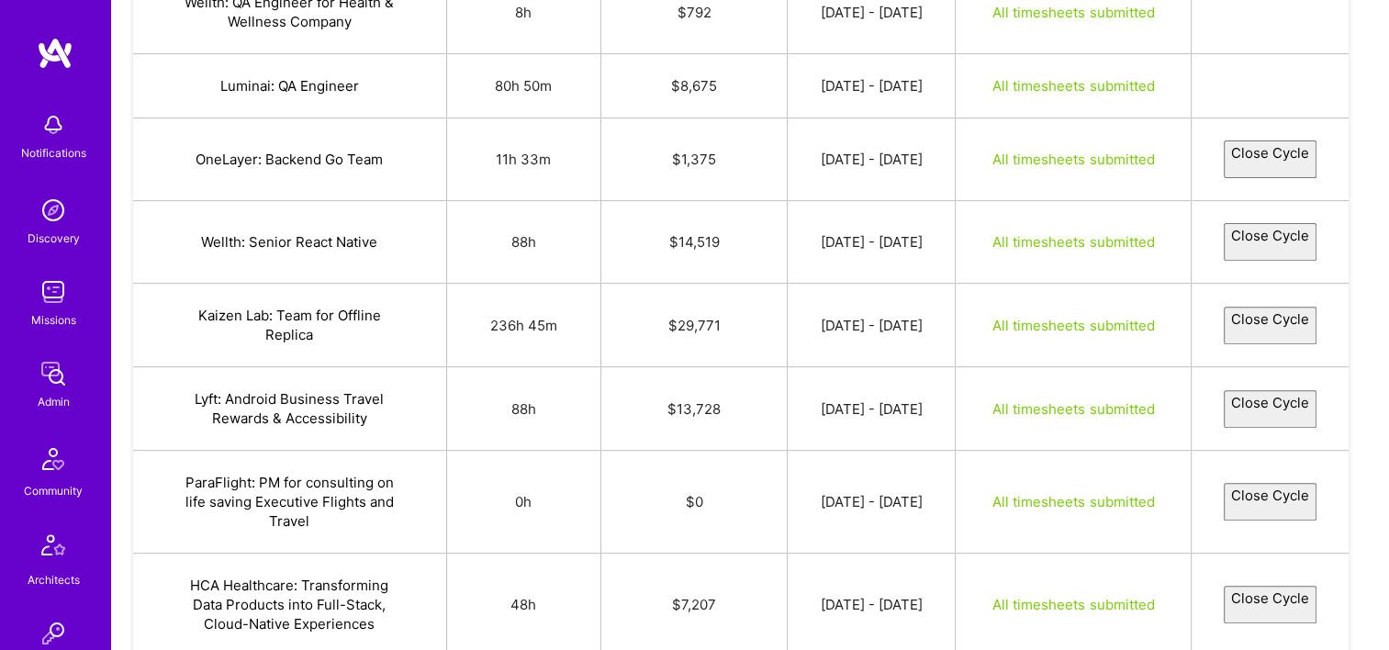
select select "68ba9c5c20b5fc51b6c8312b"
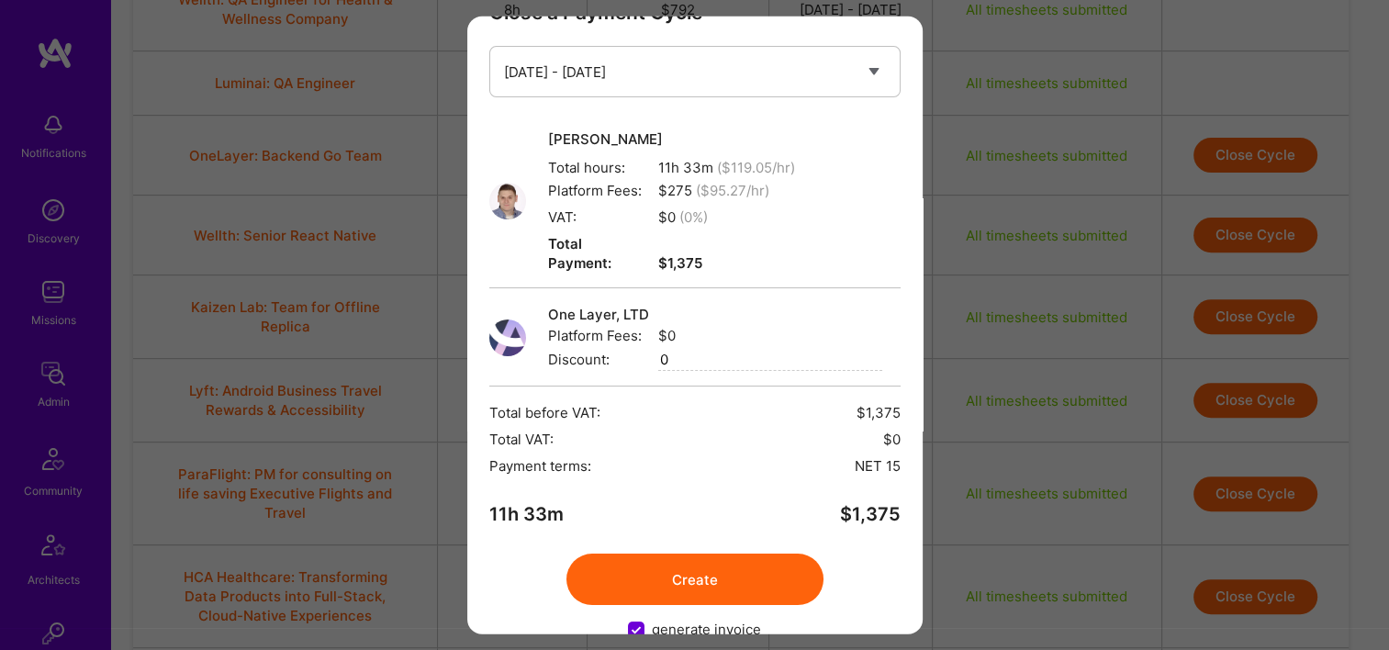
scroll to position [73, 0]
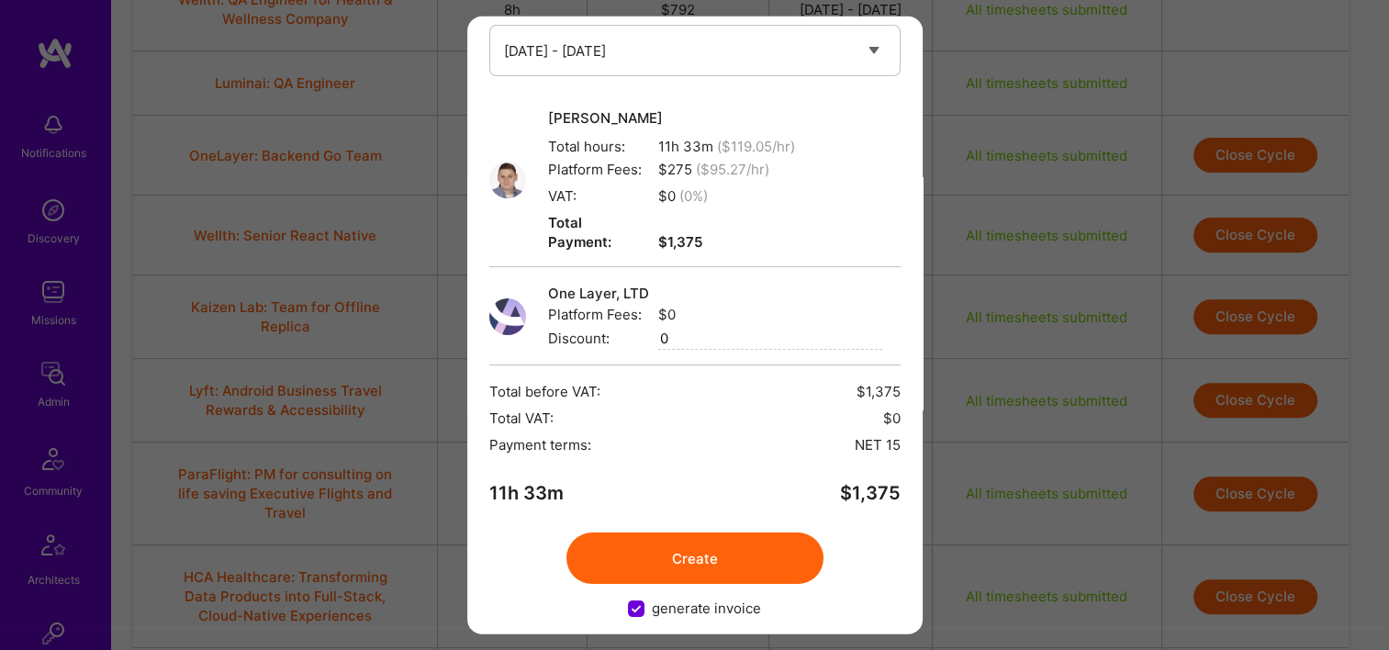
click at [687, 540] on button "Create" at bounding box center [694, 557] width 257 height 51
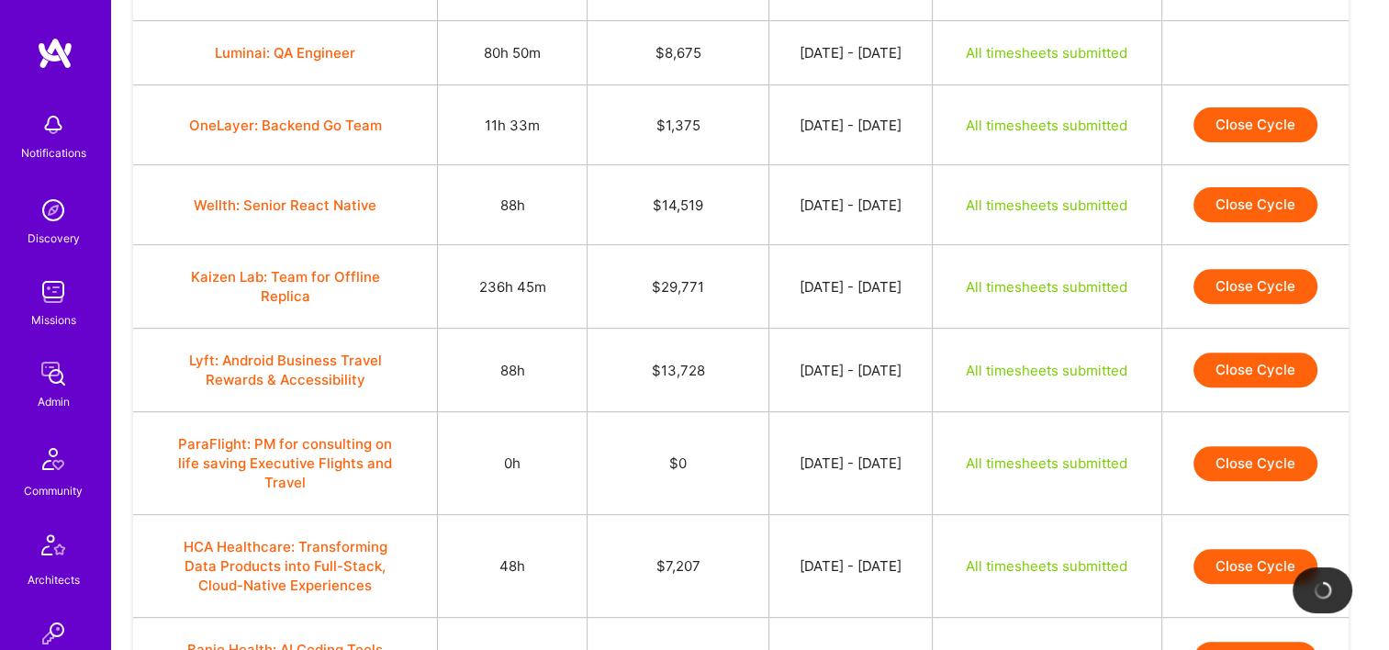
scroll to position [643, 0]
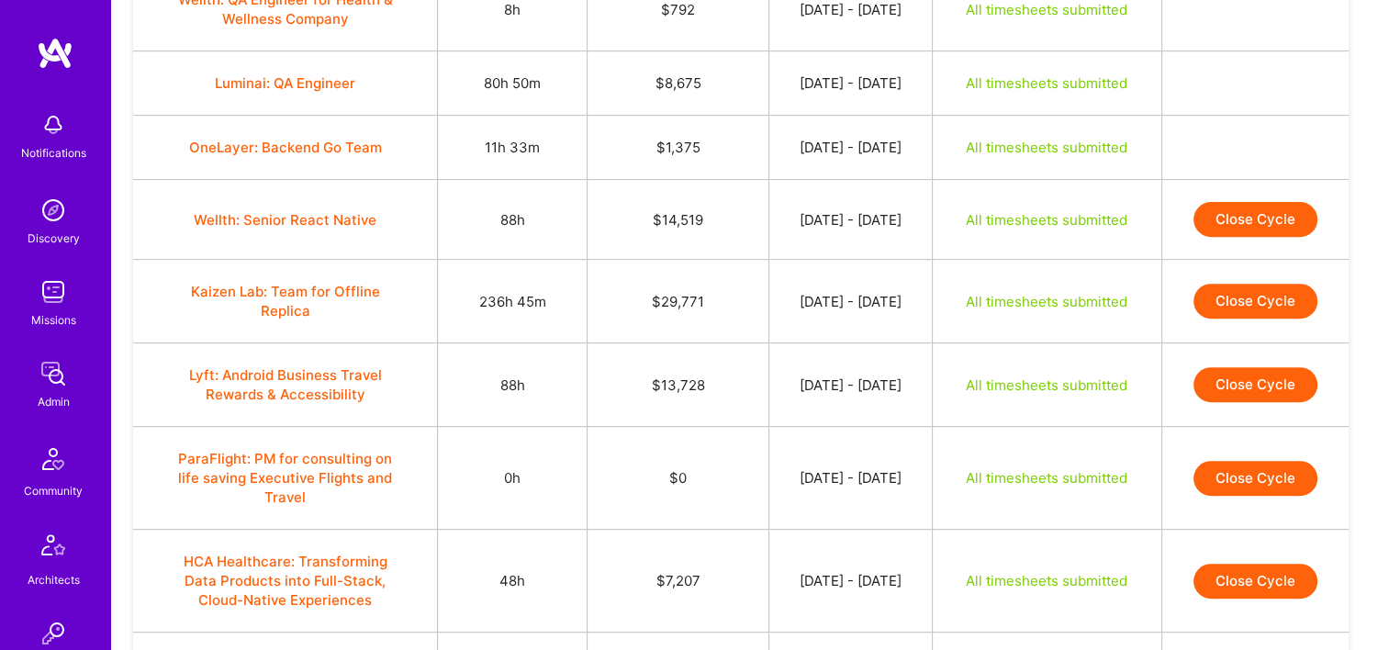
click at [1277, 231] on button "Close Cycle" at bounding box center [1256, 219] width 124 height 35
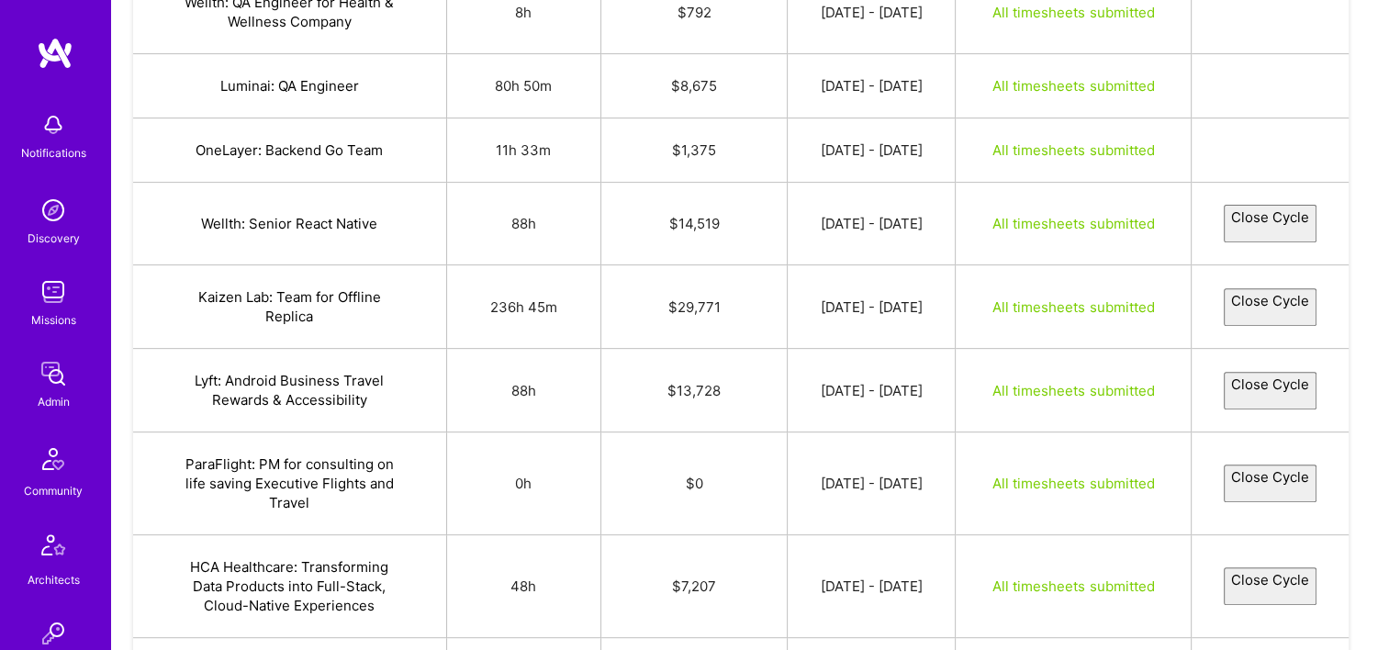
select select "68b70d8293d1682e3ee01a19"
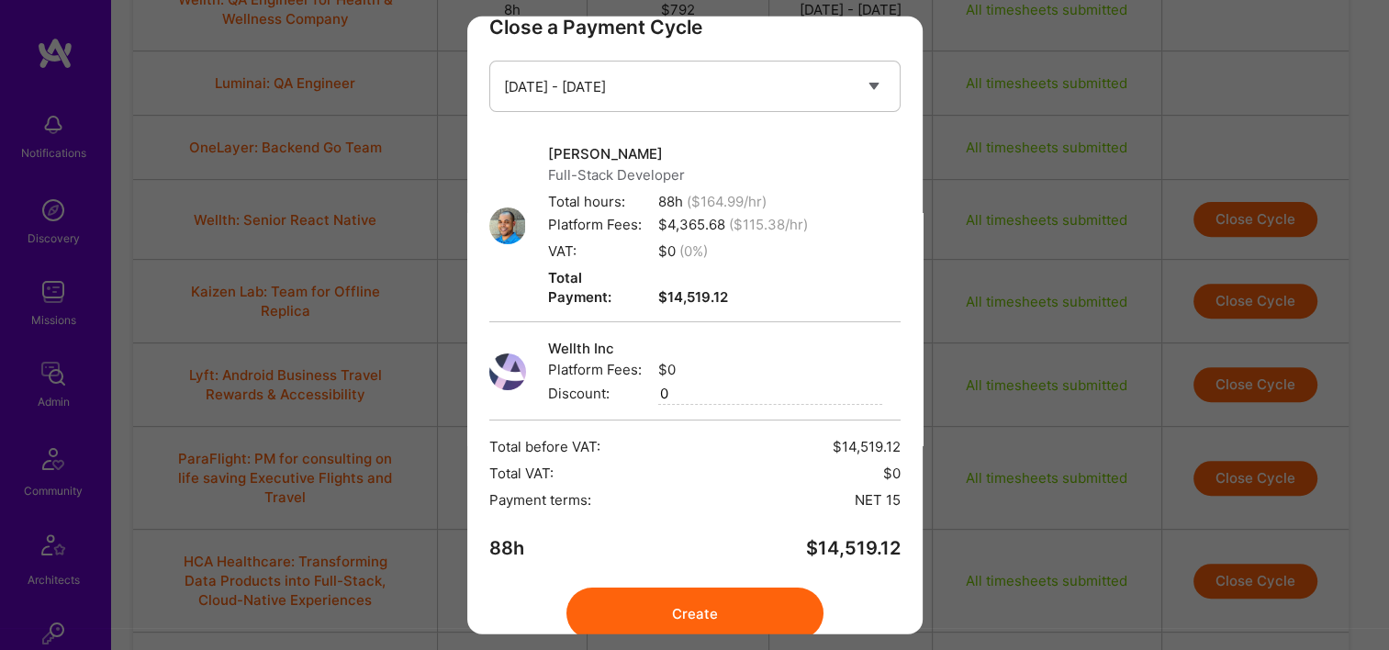
scroll to position [93, 0]
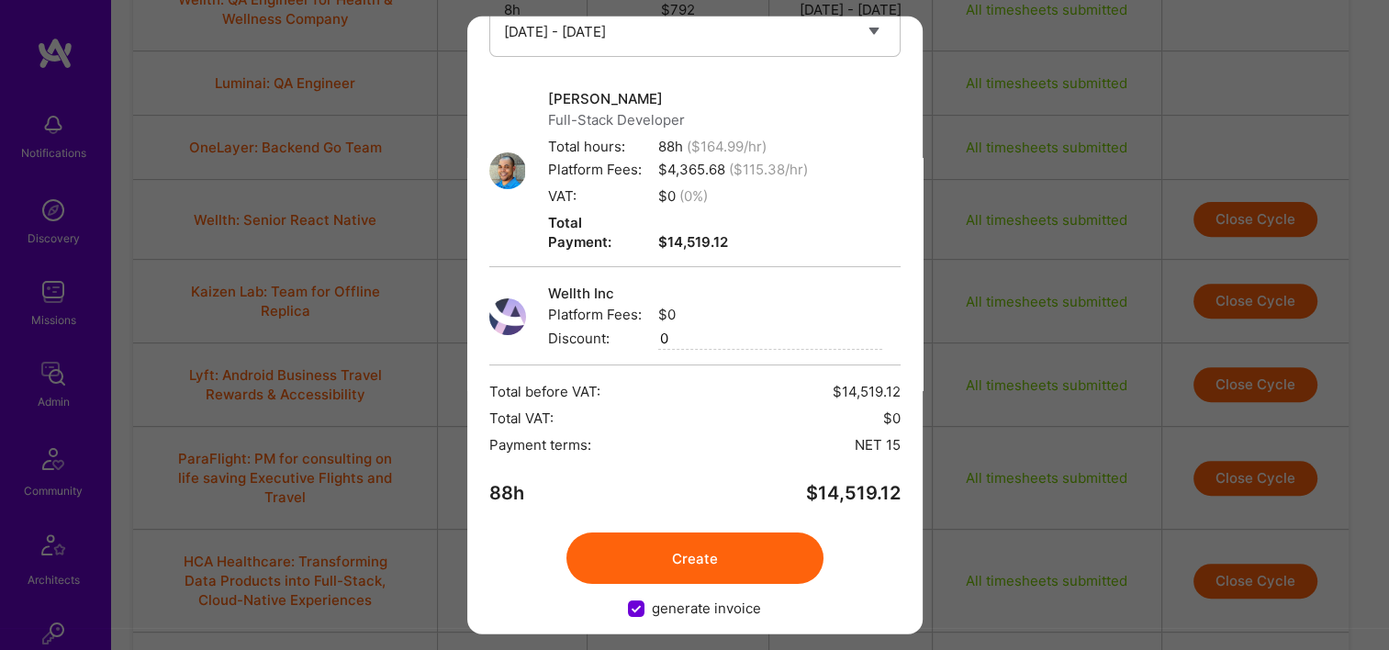
click at [657, 549] on button "Create" at bounding box center [694, 557] width 257 height 51
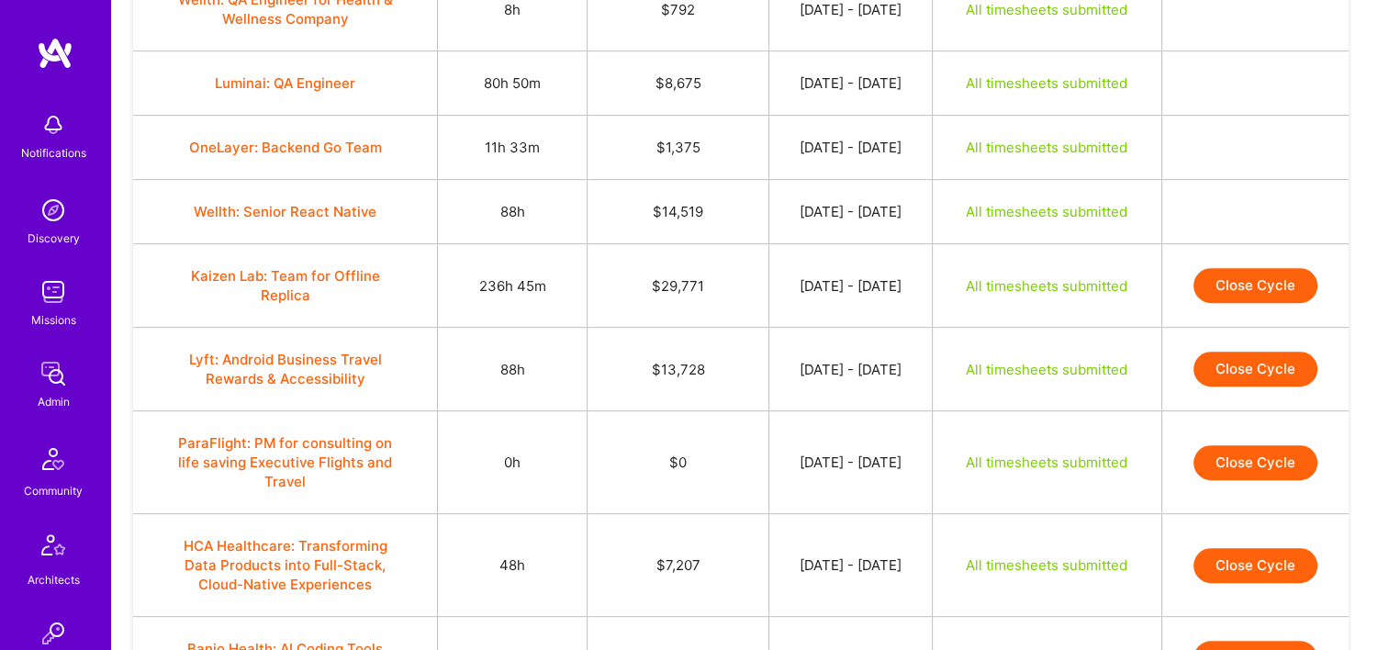
click at [1245, 291] on button "Close Cycle" at bounding box center [1256, 285] width 124 height 35
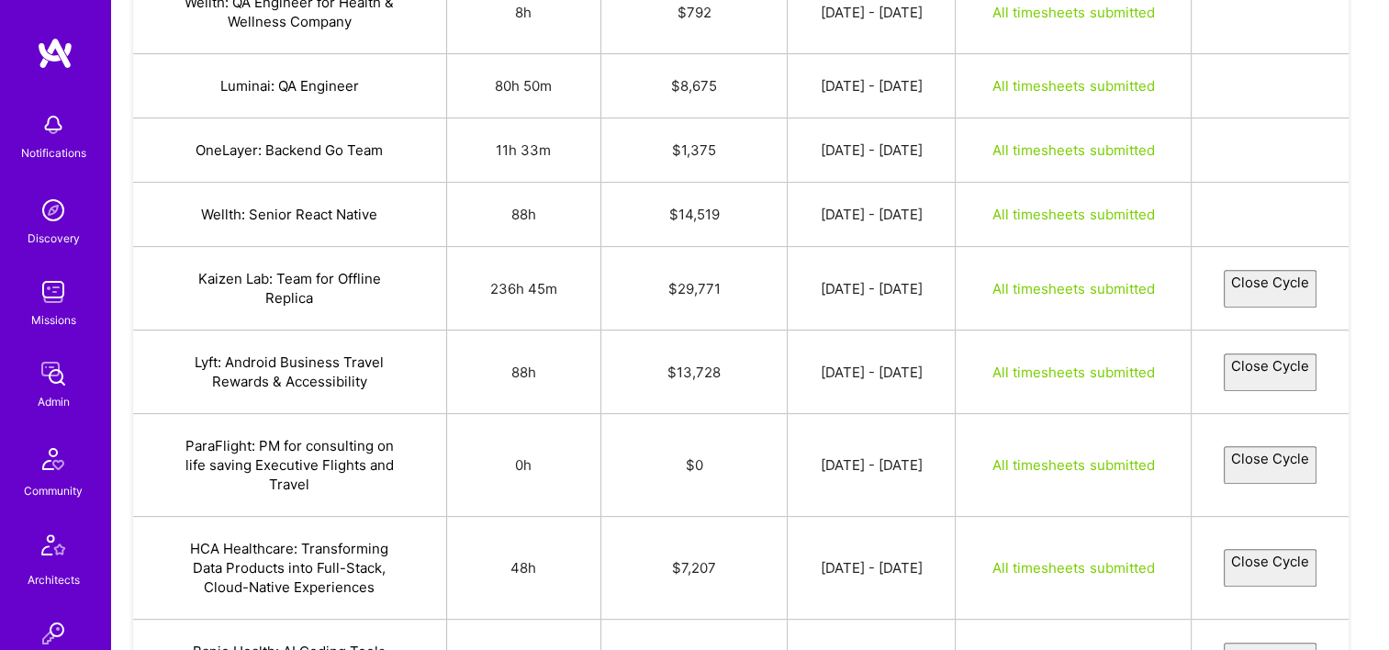
select select "68b4e9998d14d334b0ea6cce"
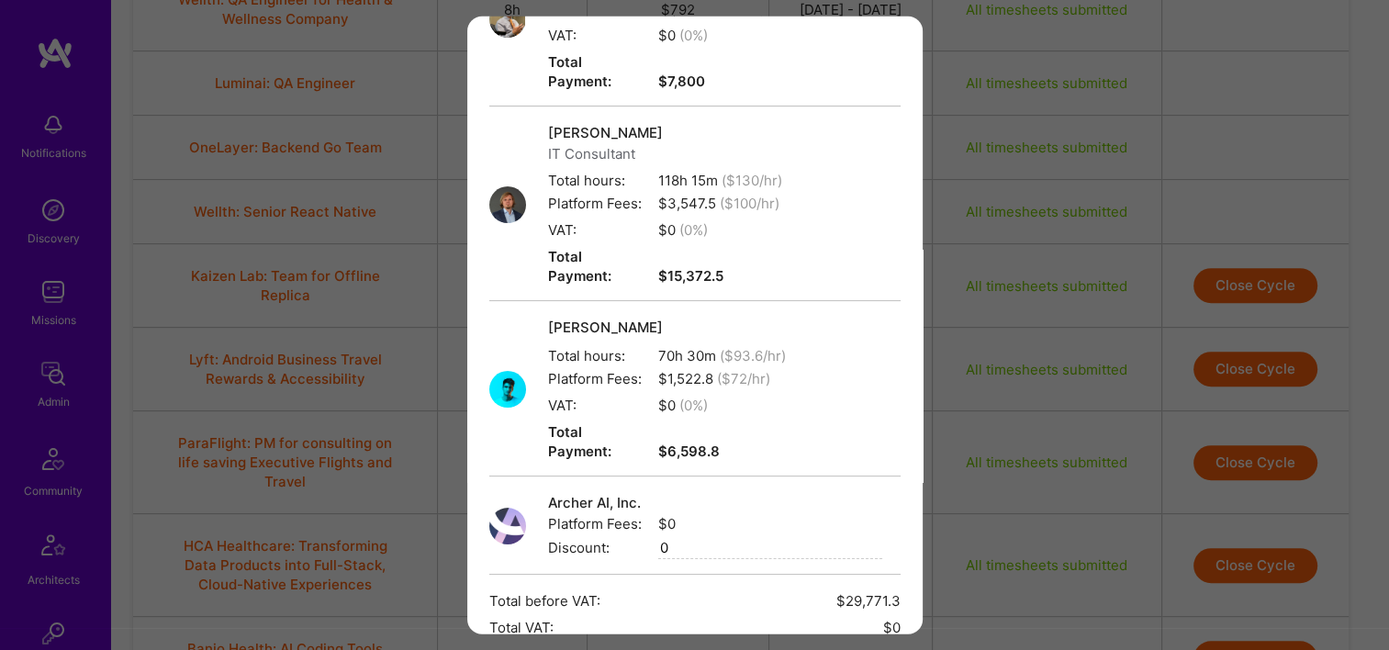
scroll to position [405, 0]
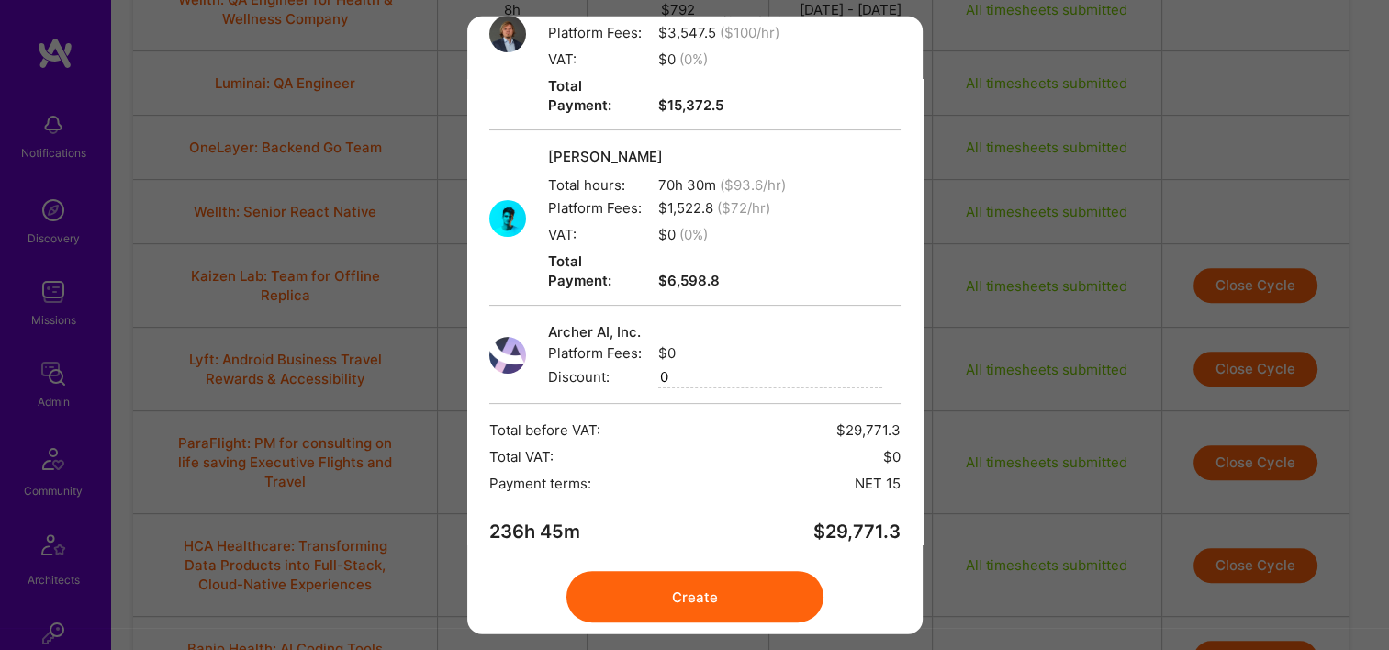
click at [689, 571] on button "Create" at bounding box center [694, 596] width 257 height 51
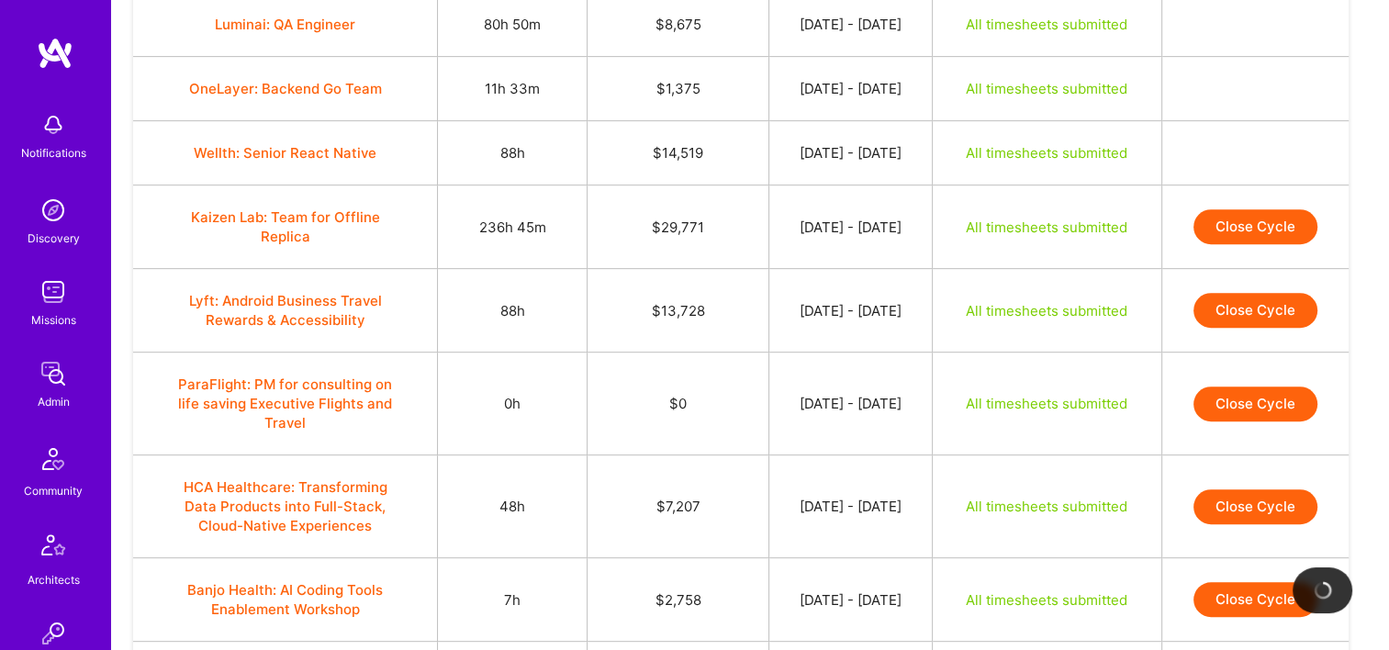
scroll to position [734, 0]
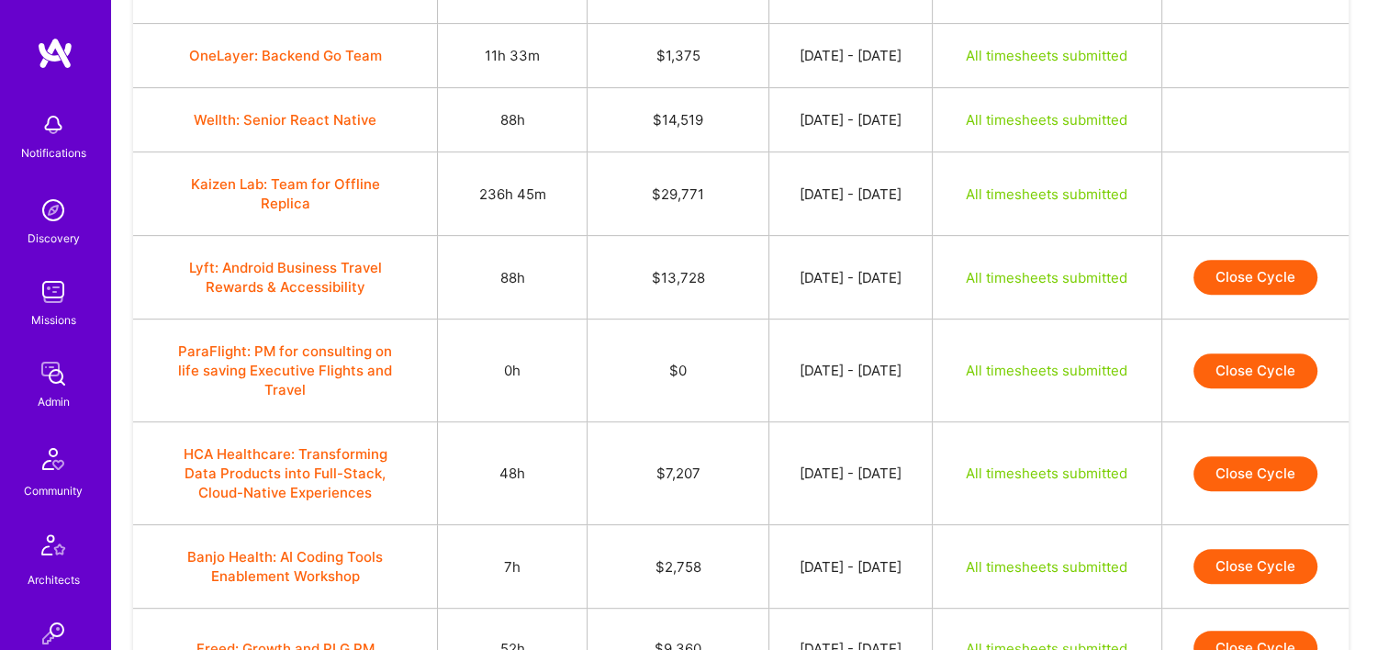
click at [1261, 270] on button "Close Cycle" at bounding box center [1256, 277] width 124 height 35
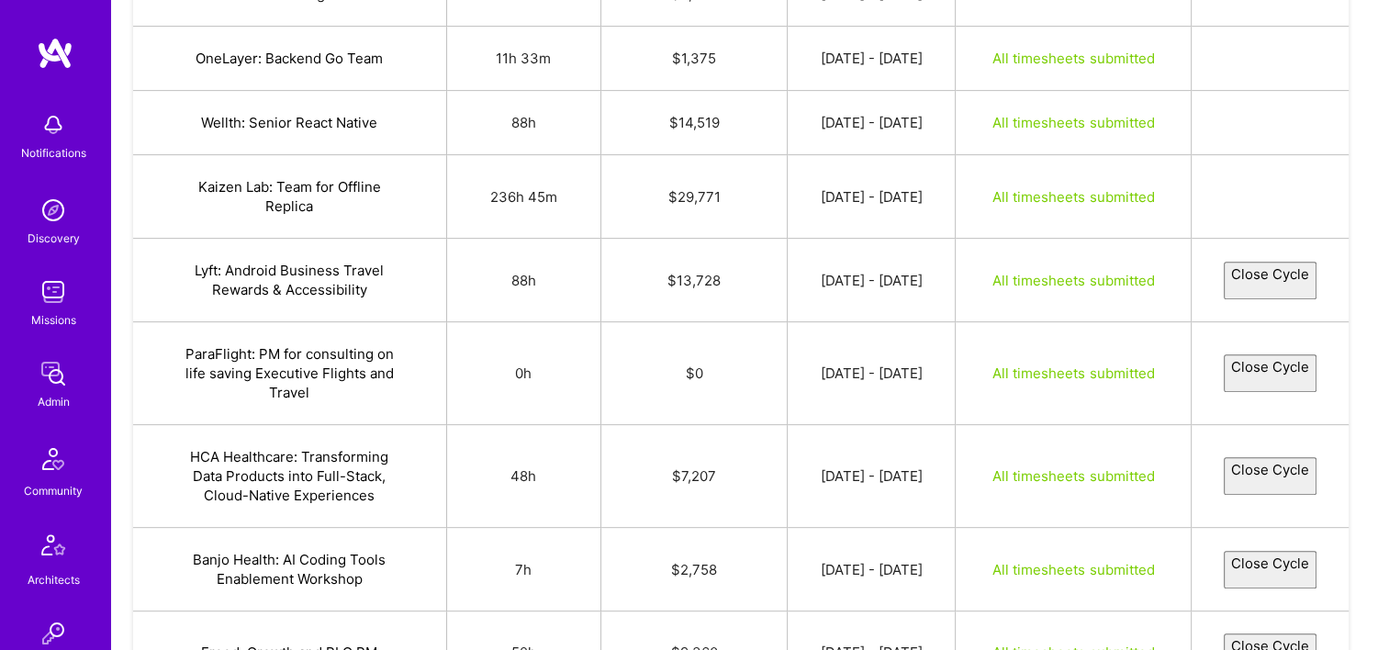
select select "68b67b239559fe46c3c6338b"
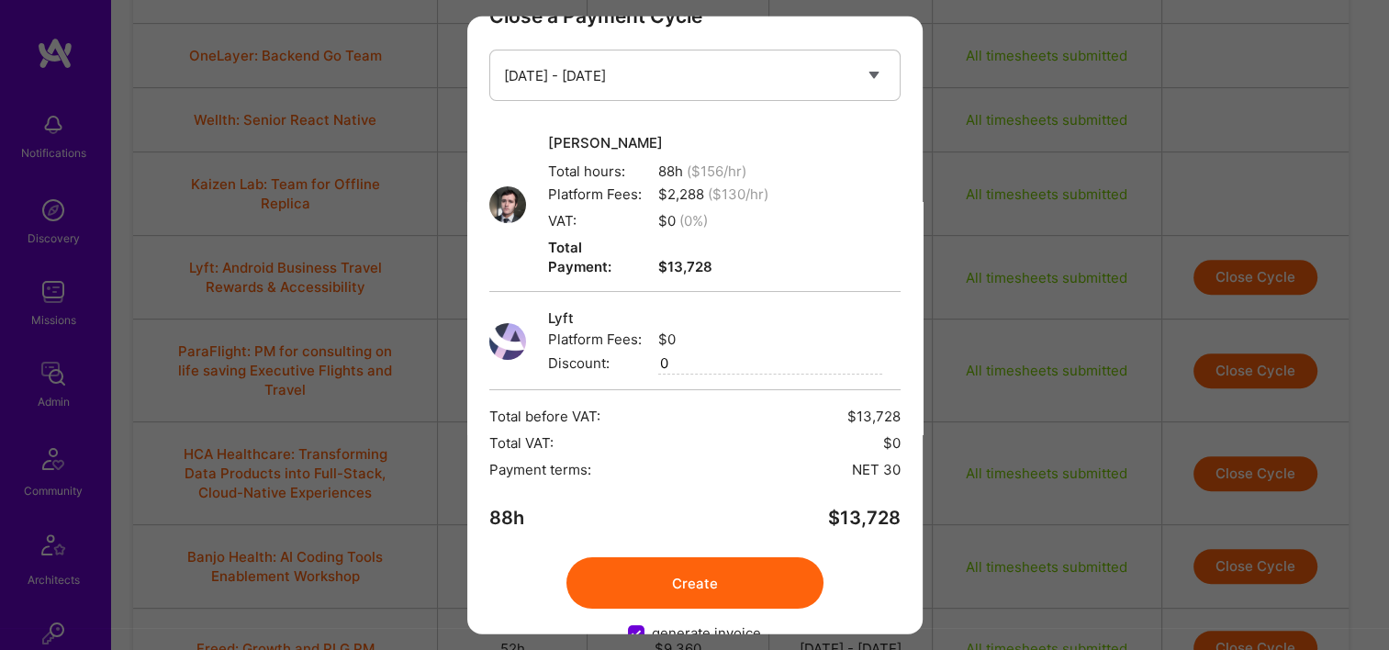
scroll to position [73, 0]
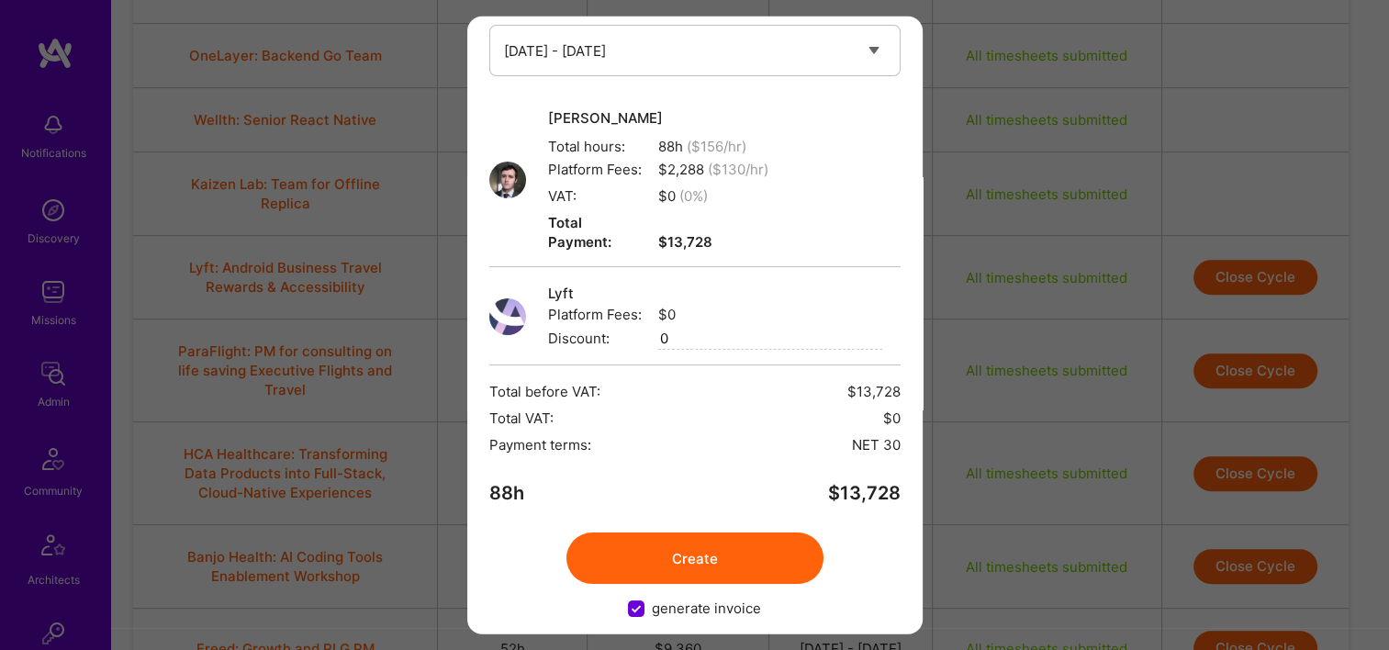
click at [694, 552] on button "Create" at bounding box center [694, 557] width 257 height 51
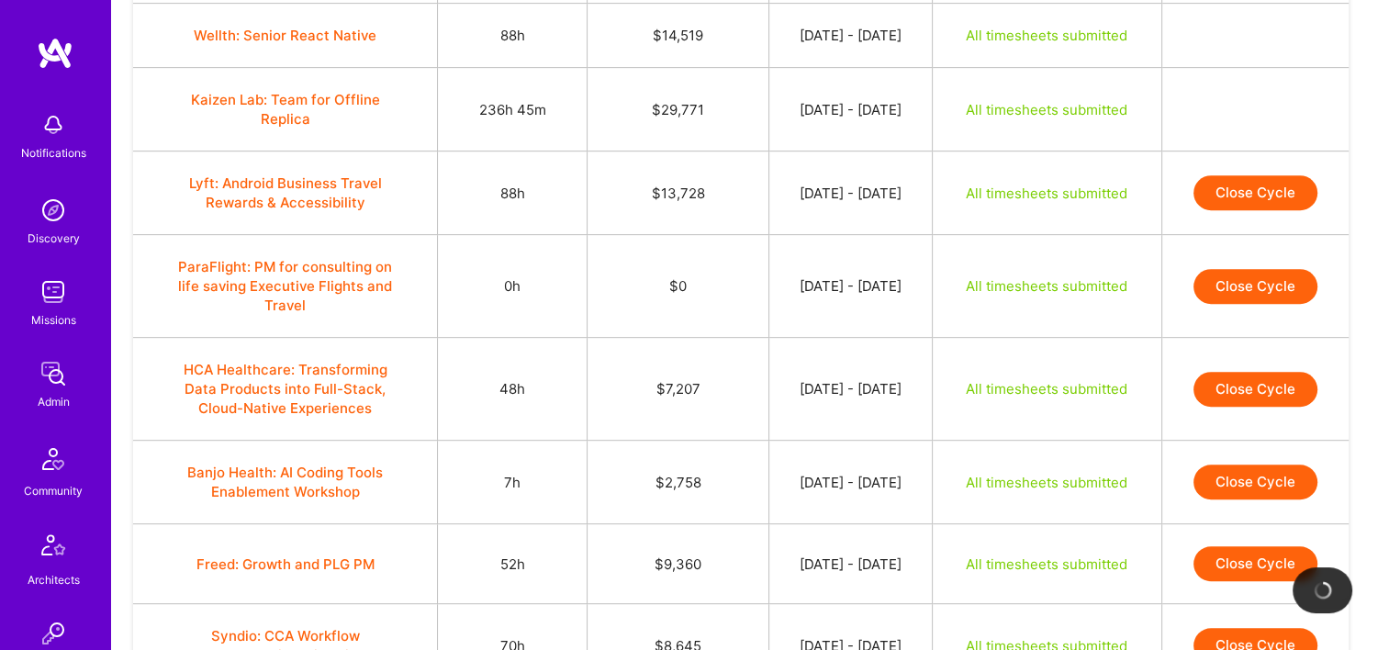
scroll to position [918, 0]
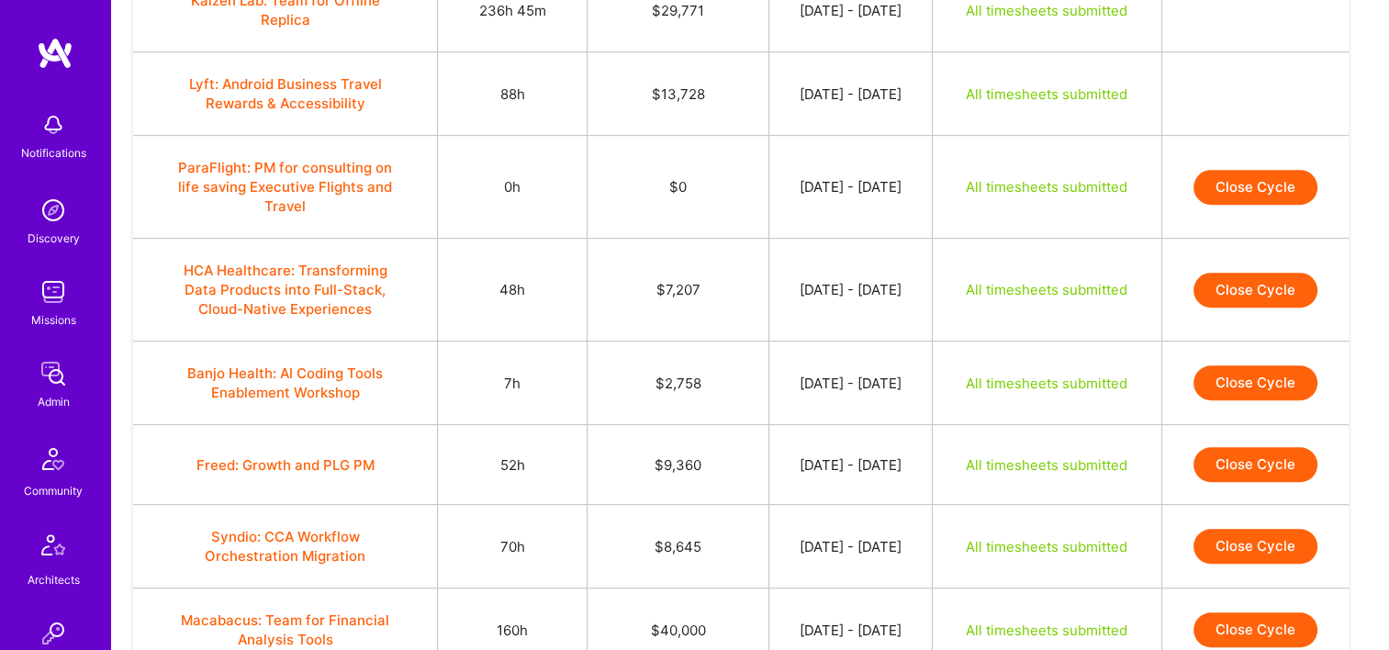
click at [1235, 296] on button "Close Cycle" at bounding box center [1256, 290] width 124 height 35
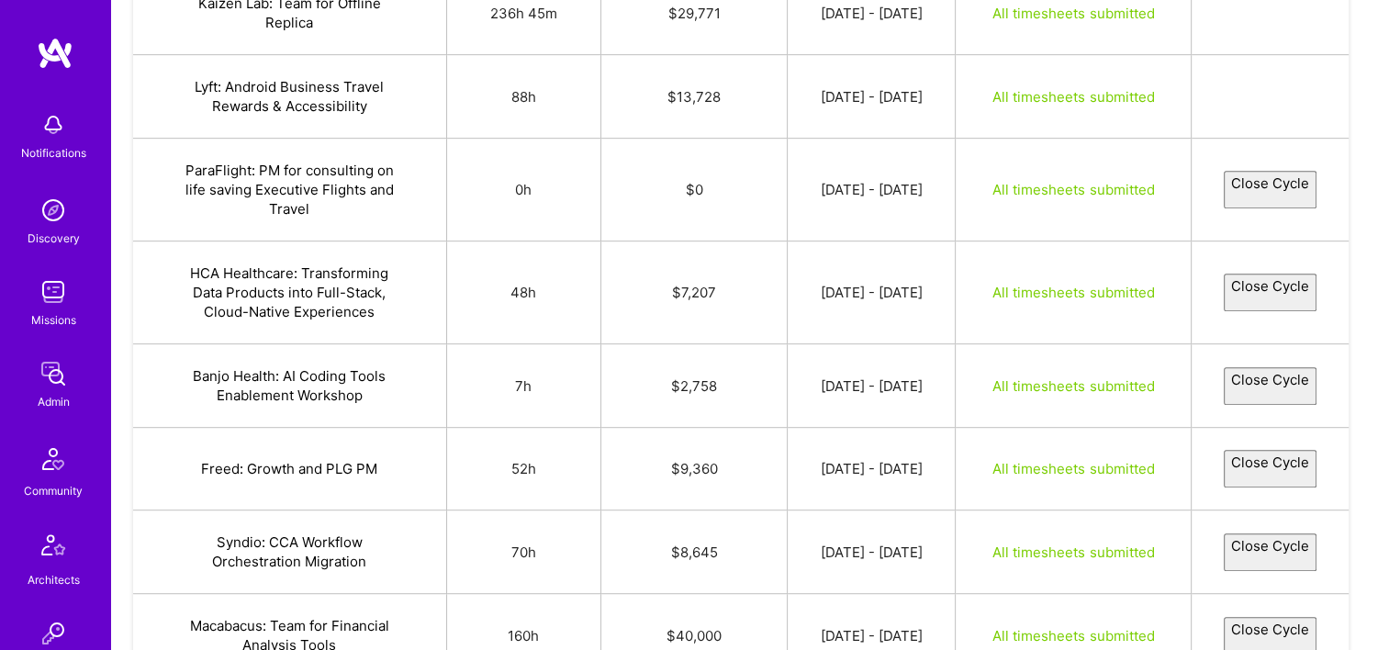
select select "68c1bf15cfde04555693124f"
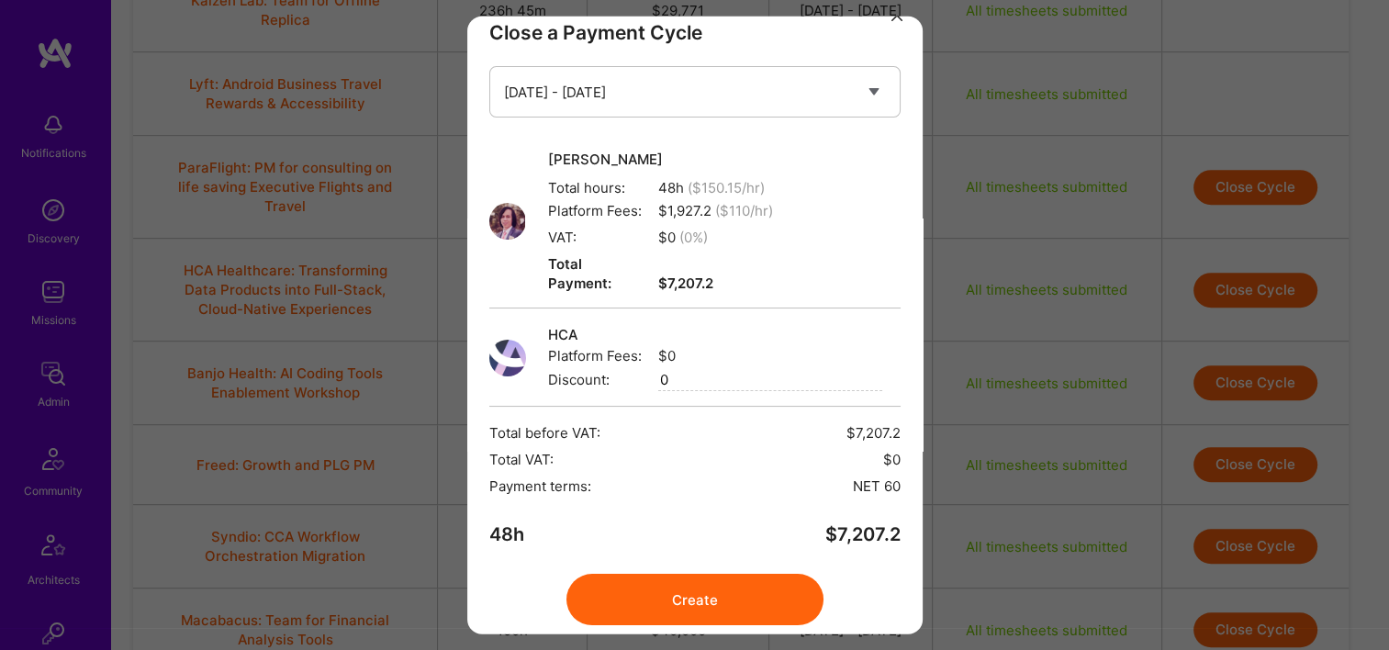
scroll to position [0, 0]
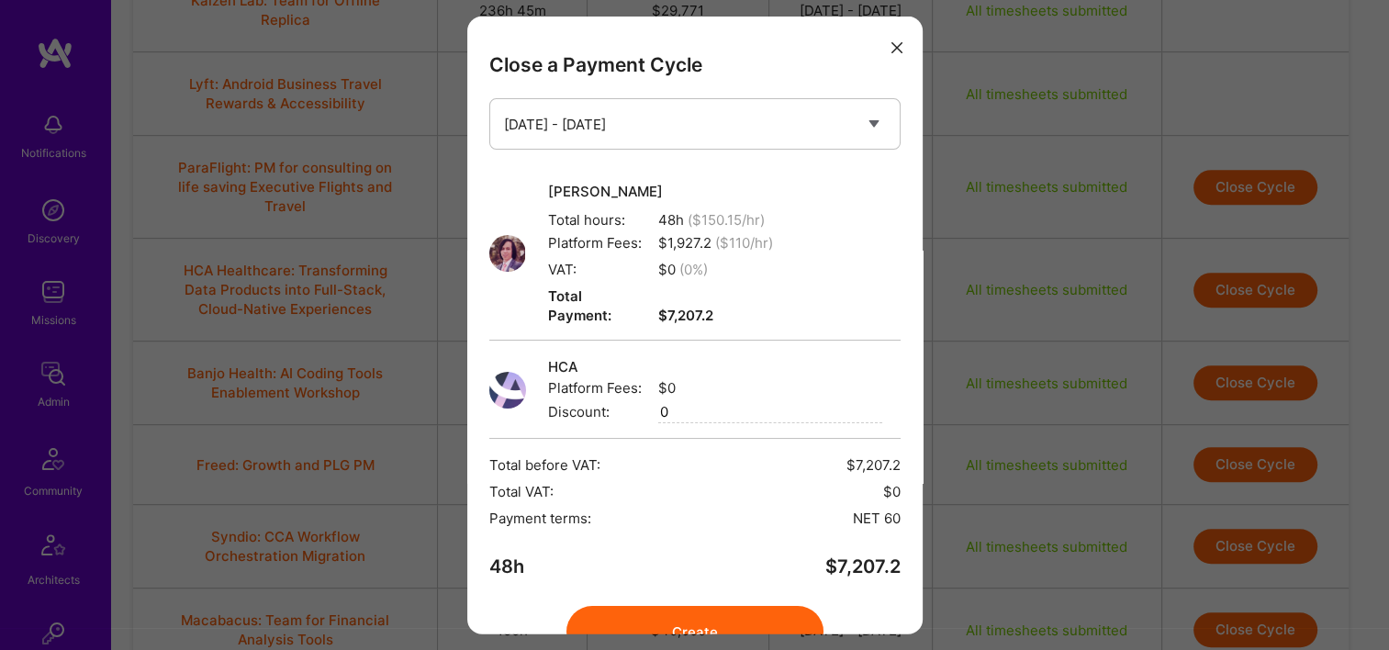
click at [886, 56] on button "modal" at bounding box center [897, 46] width 22 height 30
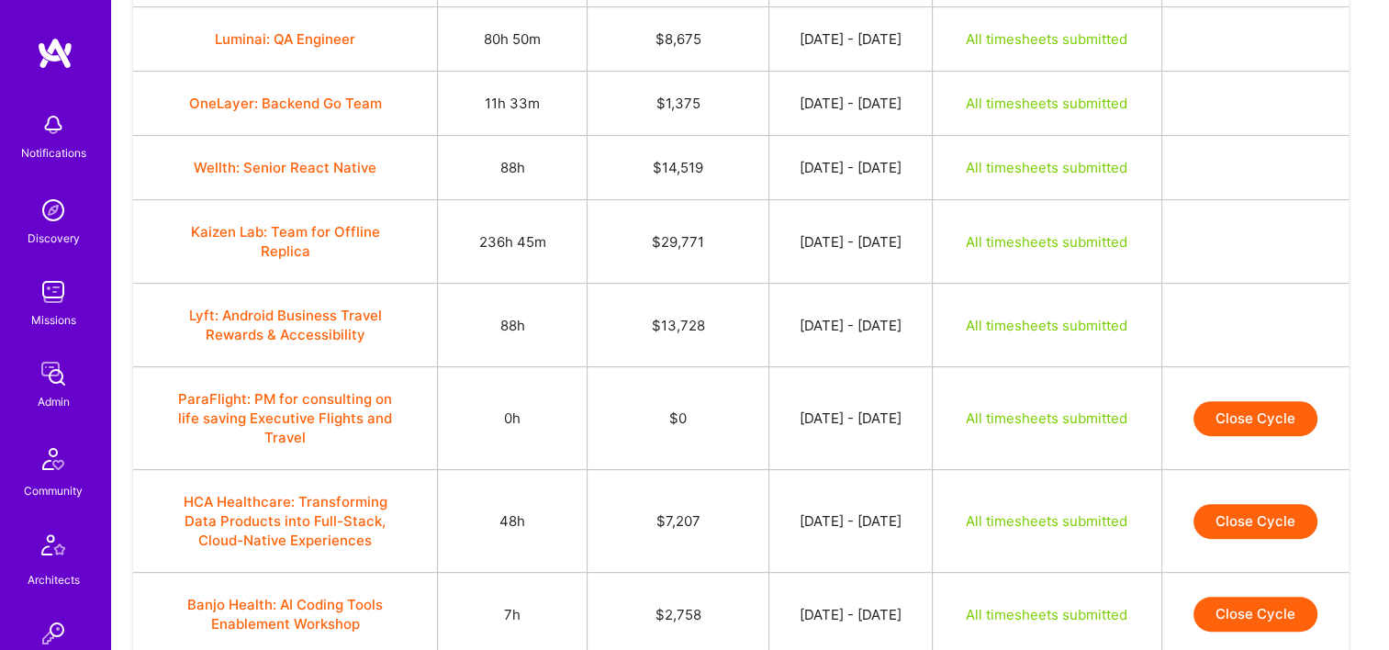
scroll to position [643, 0]
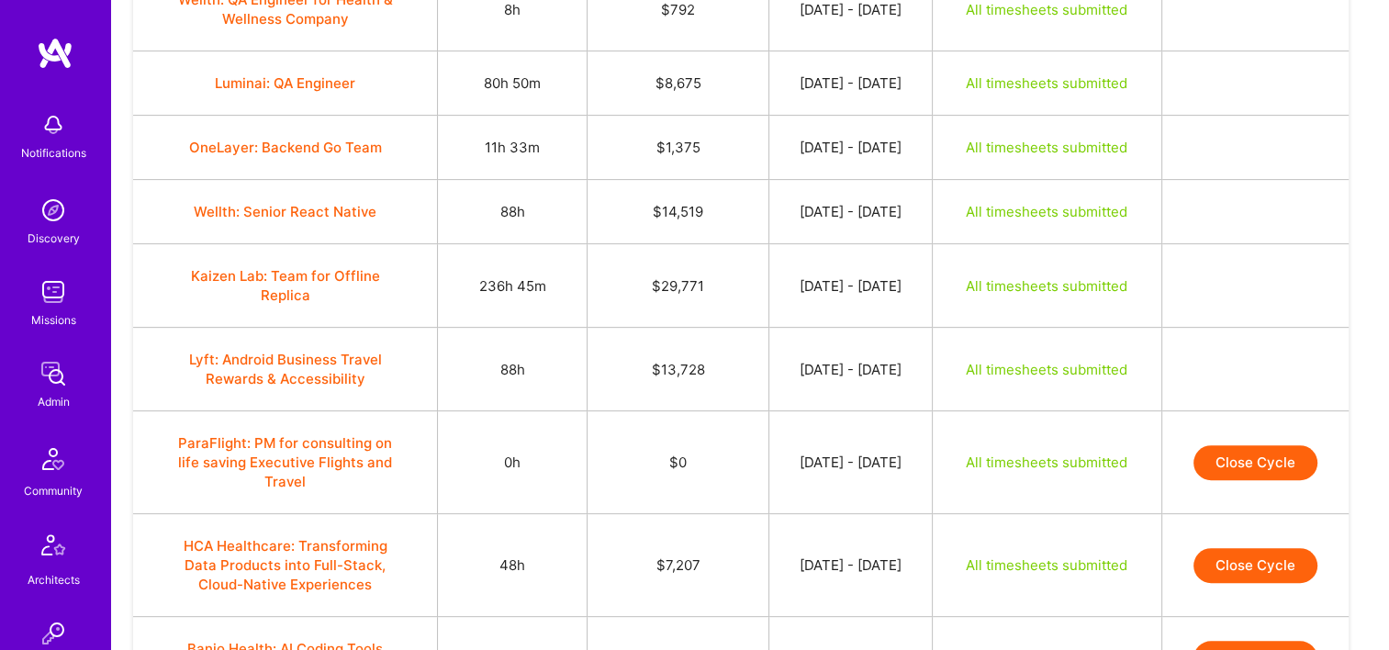
click at [288, 273] on button "Kaizen Lab: Team for Offline Replica" at bounding box center [286, 285] width 230 height 39
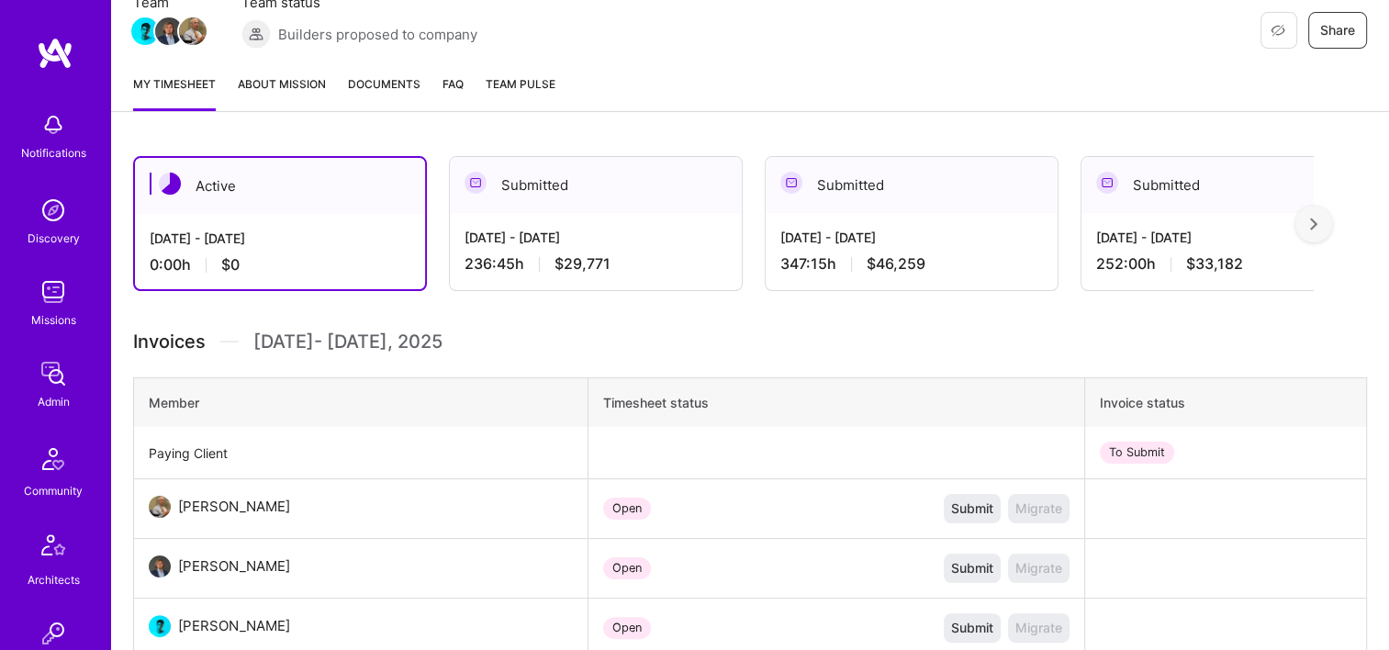
scroll to position [367, 0]
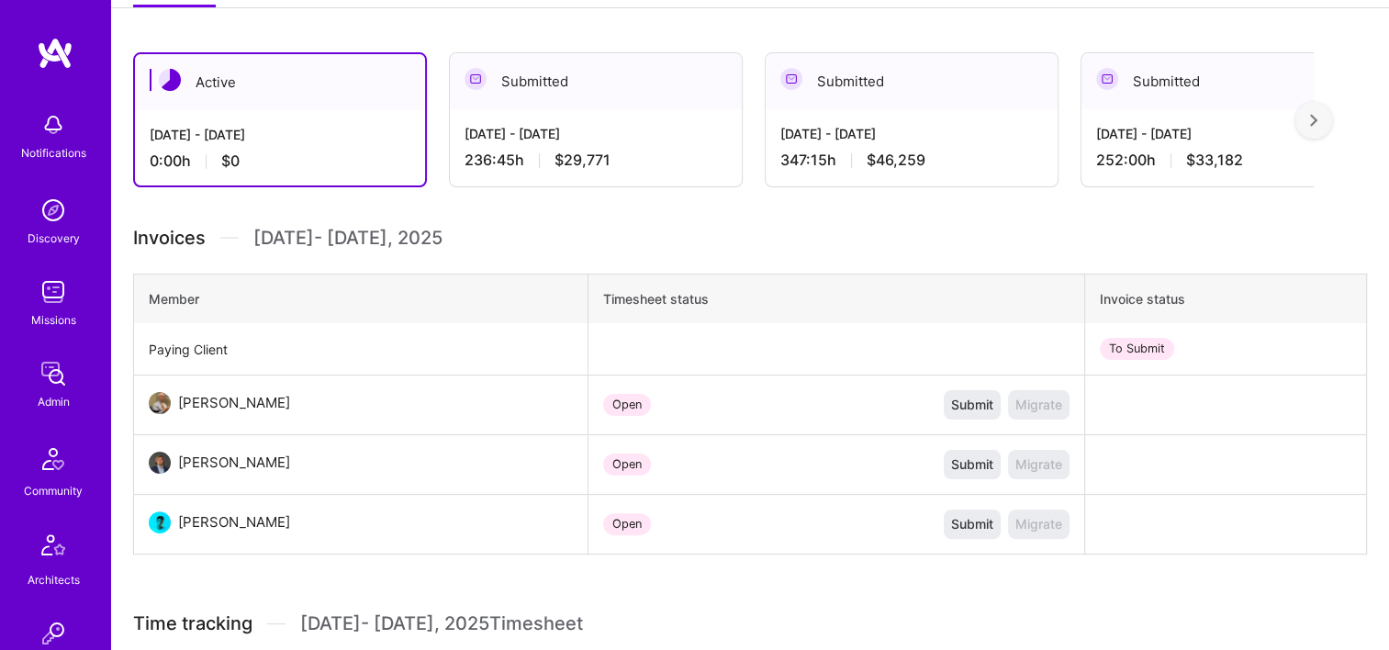
click at [558, 136] on div "[DATE] - [DATE]" at bounding box center [596, 133] width 263 height 19
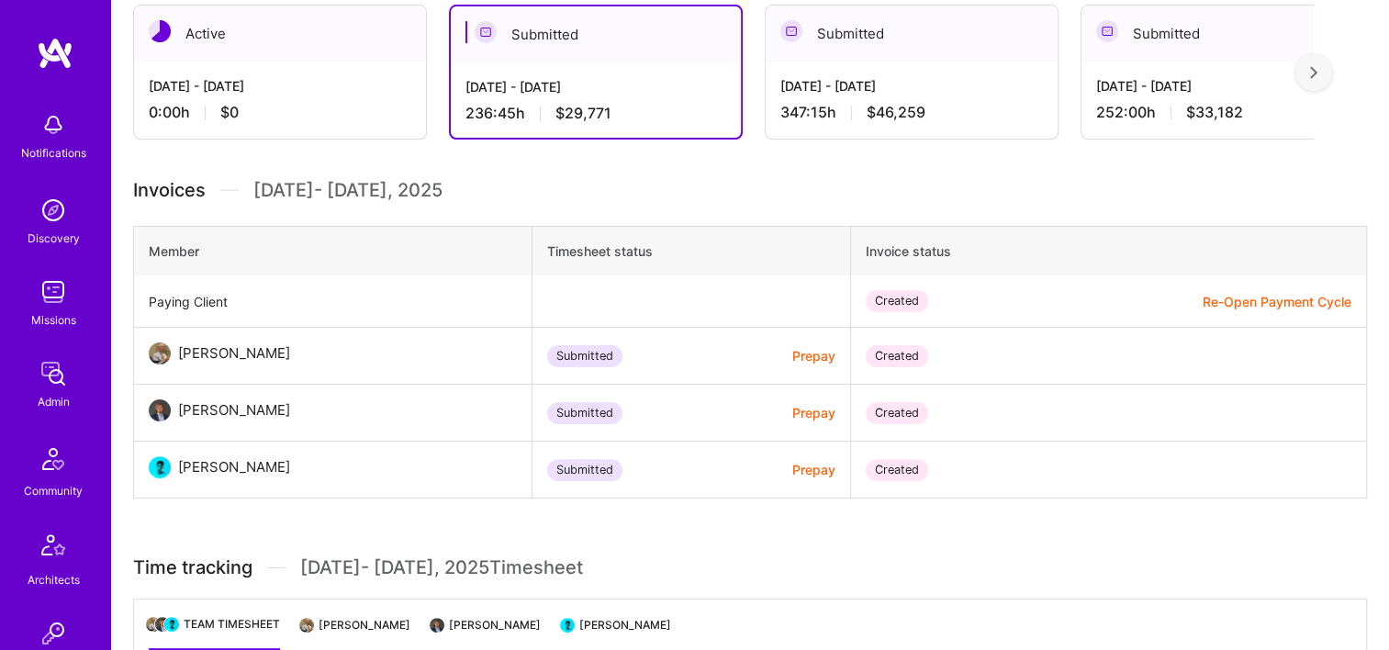
scroll to position [459, 0]
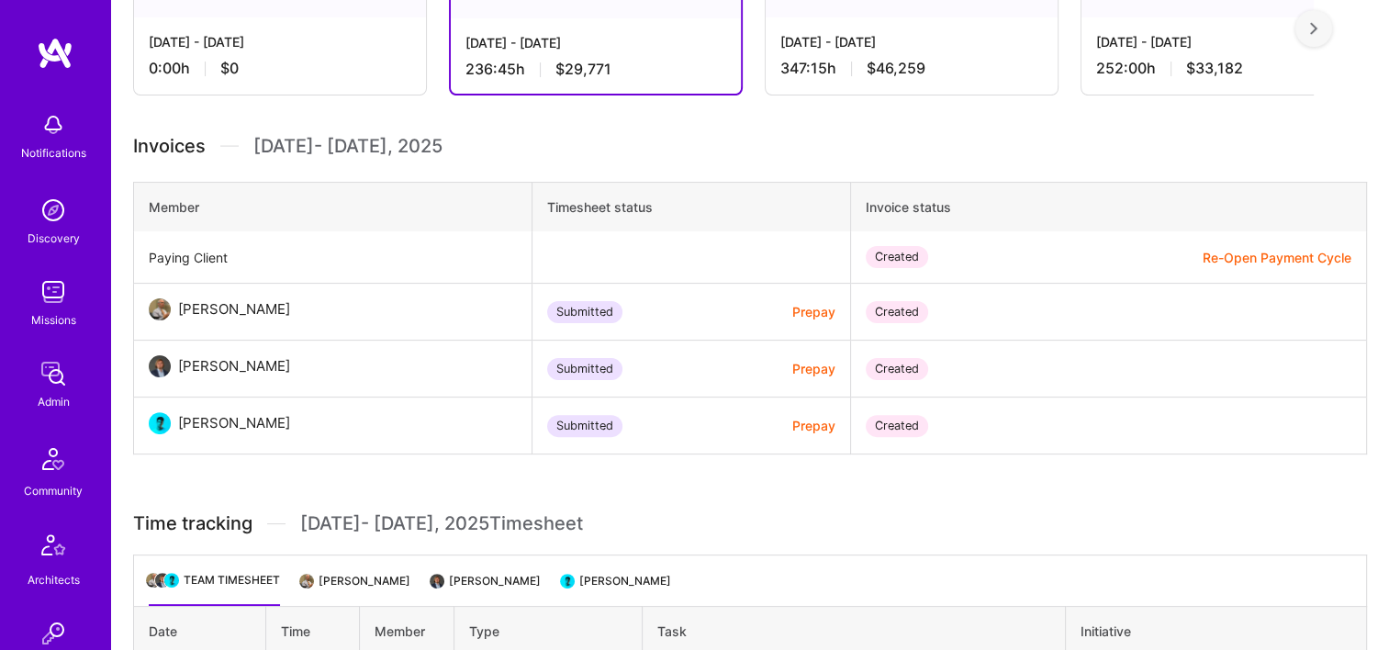
click at [1237, 254] on button "Re-Open Payment Cycle" at bounding box center [1277, 257] width 149 height 19
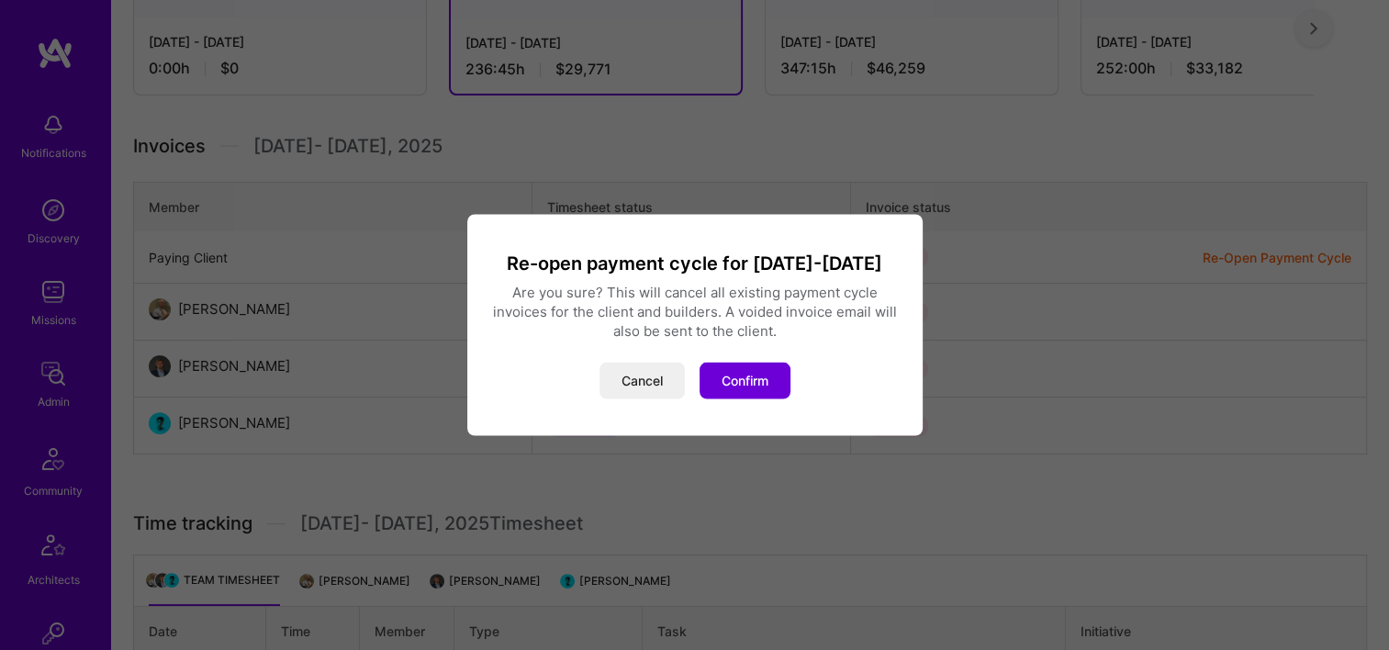
click at [760, 376] on button "Confirm" at bounding box center [745, 381] width 91 height 37
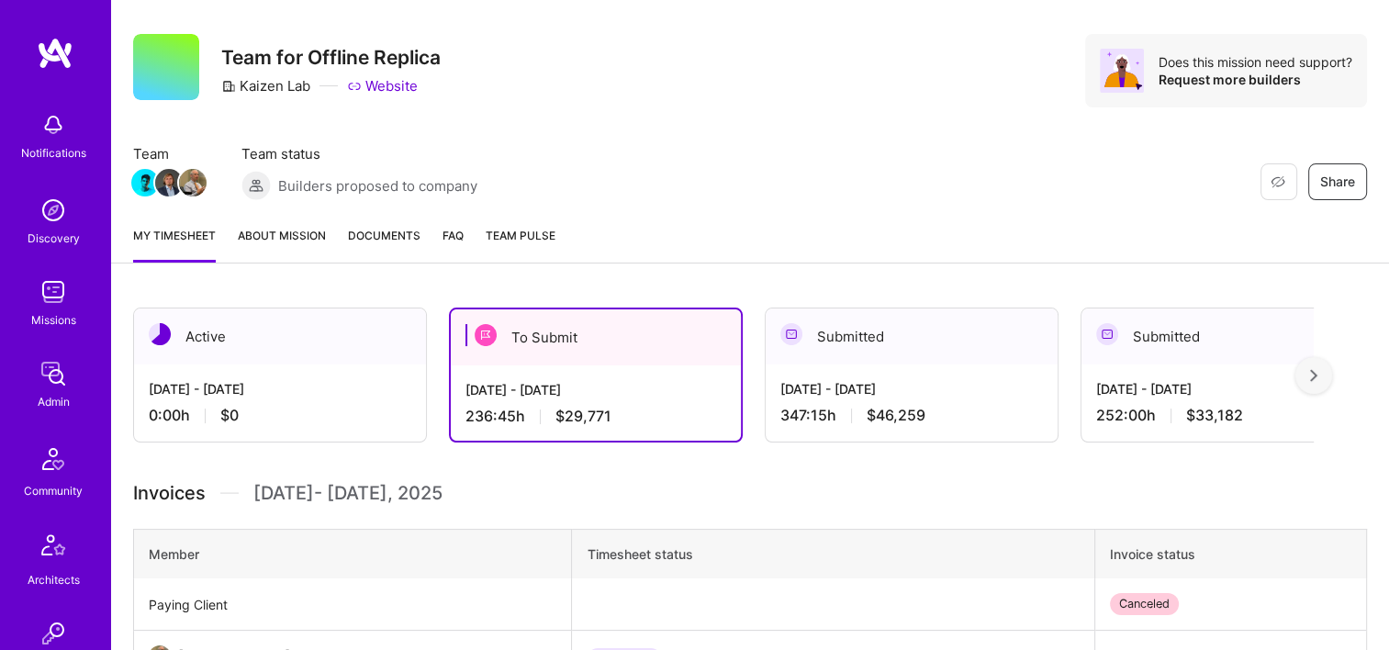
scroll to position [0, 0]
